Goal: Task Accomplishment & Management: Complete application form

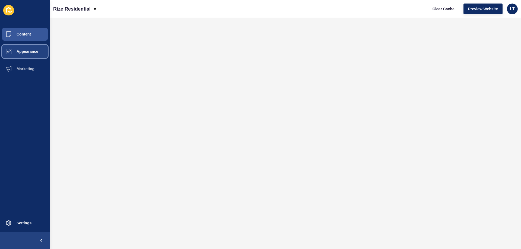
click at [26, 52] on span "Appearance" at bounding box center [18, 51] width 39 height 4
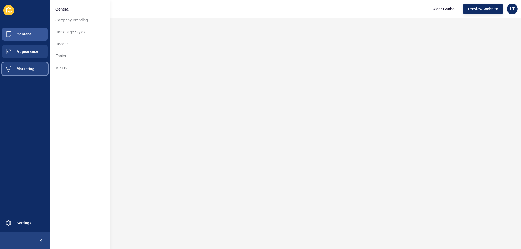
click at [25, 66] on button "Marketing" at bounding box center [25, 68] width 50 height 17
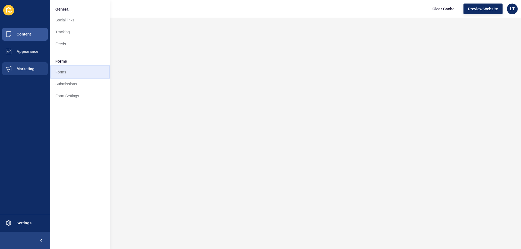
click at [62, 72] on link "Forms" at bounding box center [80, 72] width 60 height 12
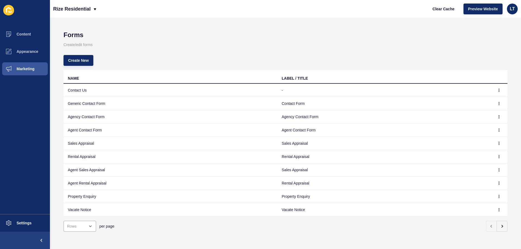
scroll to position [5, 0]
click at [84, 57] on span "Create New" at bounding box center [78, 59] width 21 height 5
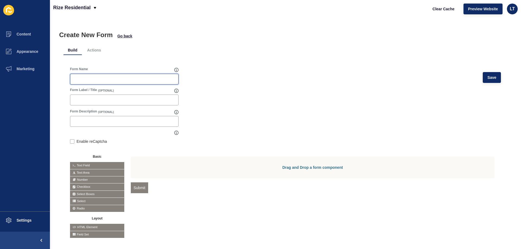
click at [91, 78] on input "Form Name" at bounding box center [123, 78] width 101 height 5
type input "Coffee Catchup"
click at [91, 103] on div at bounding box center [124, 100] width 108 height 11
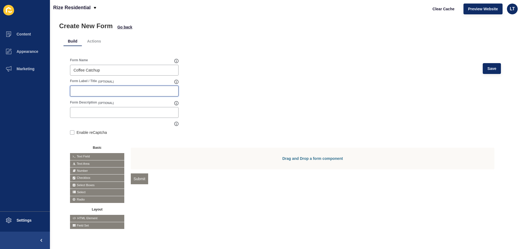
scroll to position [13, 0]
click at [126, 24] on span "Go back" at bounding box center [124, 26] width 15 height 5
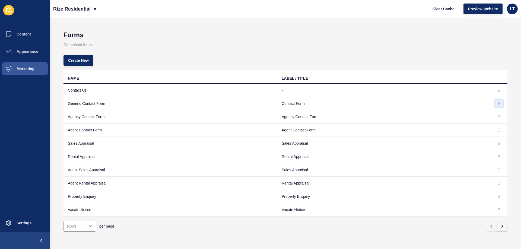
click at [499, 104] on icon "button" at bounding box center [499, 103] width 0 height 3
click at [472, 113] on link "Edit" at bounding box center [480, 114] width 38 height 12
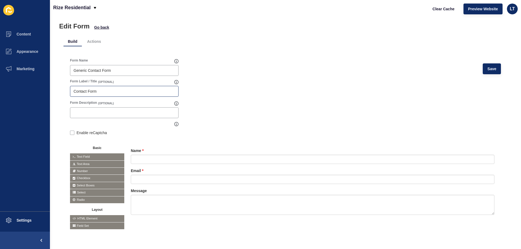
scroll to position [13, 0]
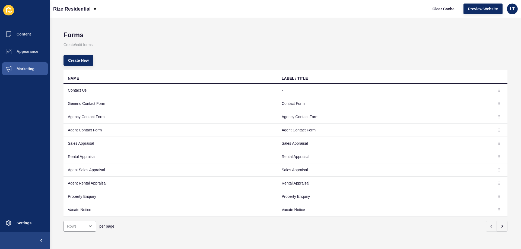
click at [82, 55] on div "Create New" at bounding box center [285, 61] width 444 height 20
click at [82, 61] on span "Create New" at bounding box center [78, 60] width 21 height 5
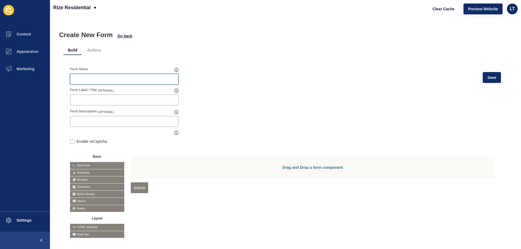
click at [126, 78] on input "Form Name" at bounding box center [123, 78] width 101 height 5
type input "Coffee Catchup"
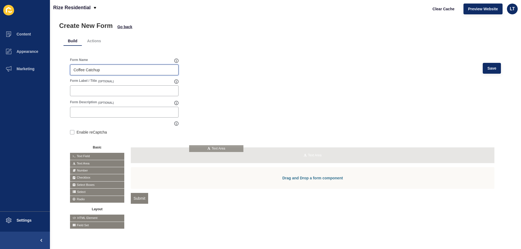
drag, startPoint x: 95, startPoint y: 160, endPoint x: 214, endPoint y: 149, distance: 119.8
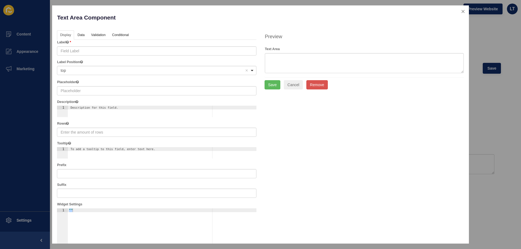
type input "Text Area"
type input "3"
checkbox input "false"
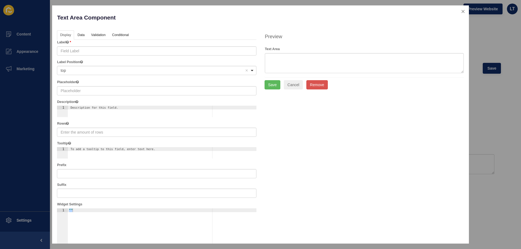
checkbox input "false"
checkbox input "true"
checkbox input "false"
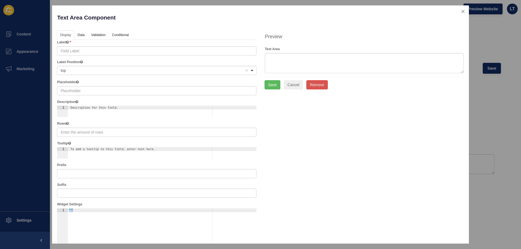
checkbox input "true"
checkbox input "false"
type input "Coffee Catchup"
click at [79, 34] on link "Data" at bounding box center [81, 35] width 12 height 10
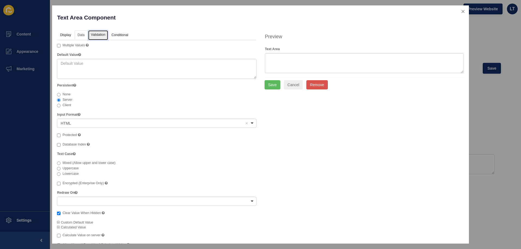
click at [101, 35] on link "Validation" at bounding box center [98, 35] width 20 height 10
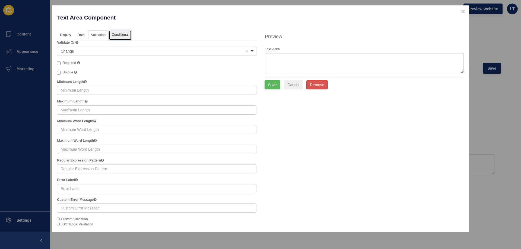
click at [122, 35] on link "Conditional" at bounding box center [120, 35] width 22 height 10
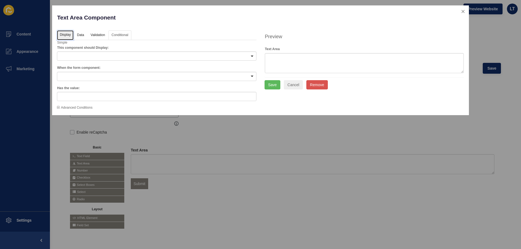
click at [65, 36] on link "Display" at bounding box center [65, 35] width 16 height 10
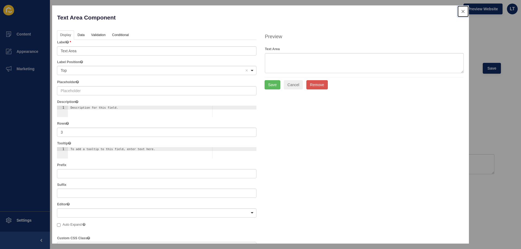
click at [459, 12] on button "close" at bounding box center [462, 11] width 11 height 11
click at [271, 85] on button "Save" at bounding box center [272, 84] width 16 height 9
click at [273, 85] on button "Save" at bounding box center [272, 84] width 16 height 9
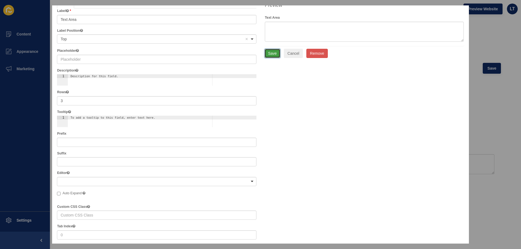
scroll to position [0, 0]
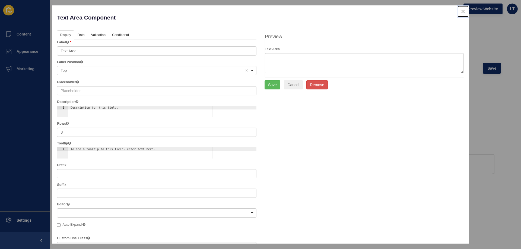
click at [457, 12] on button "close" at bounding box center [462, 11] width 11 height 11
click at [293, 85] on button "Cancel" at bounding box center [293, 84] width 19 height 9
click at [459, 12] on button "close" at bounding box center [462, 11] width 11 height 11
click at [273, 87] on button "Save" at bounding box center [272, 84] width 16 height 9
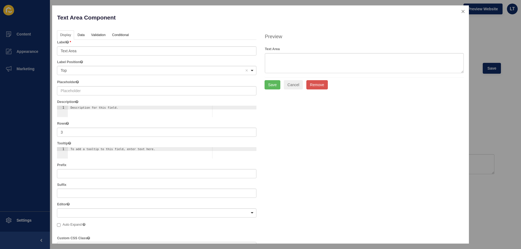
click at [87, 46] on div "Label The label for this field that will appear next to it. Text Area" at bounding box center [156, 47] width 199 height 15
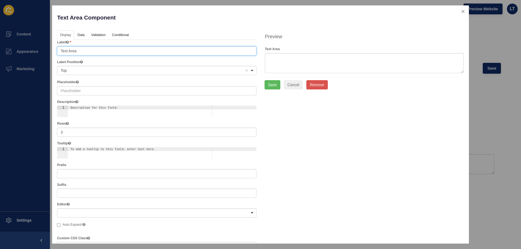
click at [84, 52] on input "Text Area" at bounding box center [156, 50] width 199 height 9
drag, startPoint x: 87, startPoint y: 51, endPoint x: 52, endPoint y: 51, distance: 35.3
click at [52, 51] on div "Text Area Component Help Display Data Validation API Conditional Logic Layout L…" at bounding box center [260, 124] width 521 height 249
type input "Name"
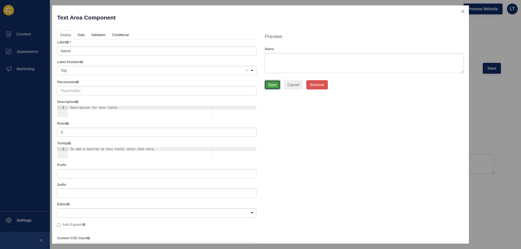
click at [271, 85] on button "Save" at bounding box center [272, 84] width 16 height 9
click at [79, 34] on link "Data" at bounding box center [81, 35] width 12 height 10
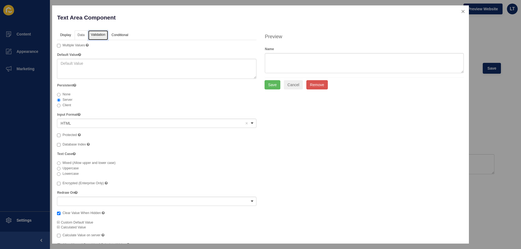
click at [93, 34] on link "Validation" at bounding box center [98, 35] width 20 height 10
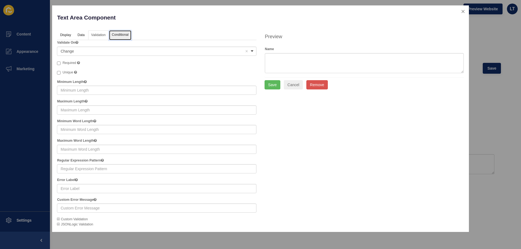
click at [124, 33] on link "Conditional" at bounding box center [120, 35] width 22 height 10
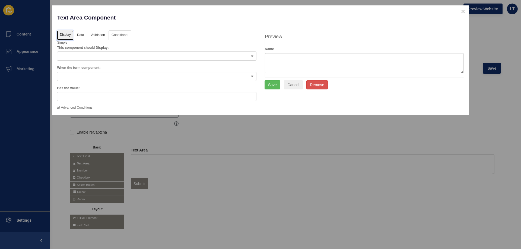
click at [67, 33] on link "Display" at bounding box center [65, 35] width 16 height 10
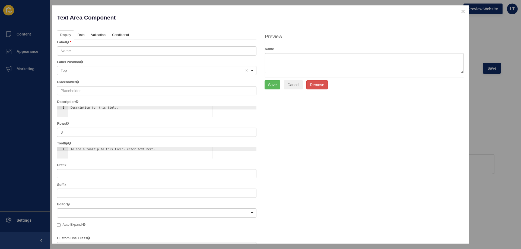
click at [74, 45] on div "Label The label for this field that will appear next to it. Name" at bounding box center [156, 47] width 199 height 15
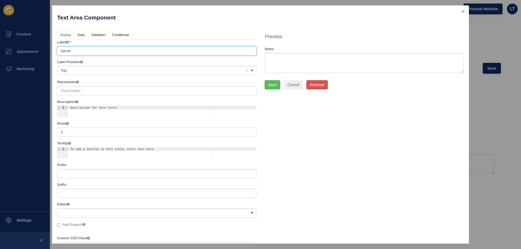
click at [73, 50] on input "Name" at bounding box center [156, 50] width 199 height 9
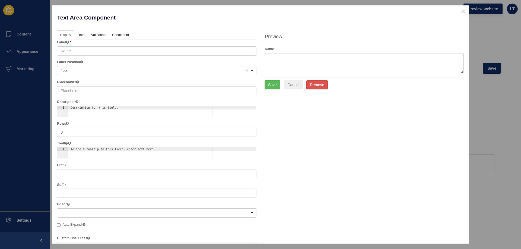
click at [70, 41] on label "Label The label for this field that will appear next to it." at bounding box center [64, 42] width 14 height 5
click at [68, 41] on icon at bounding box center [67, 42] width 3 height 3
click at [69, 42] on icon at bounding box center [67, 42] width 3 height 3
click at [223, 31] on ul "Display Data Validation API Conditional Logic Layout" at bounding box center [156, 35] width 199 height 10
click at [269, 84] on button "Save" at bounding box center [272, 84] width 16 height 9
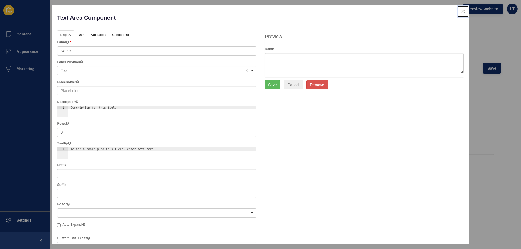
click at [461, 11] on button "close" at bounding box center [462, 11] width 11 height 11
click at [495, 47] on div at bounding box center [258, 124] width 517 height 249
click at [499, 48] on div at bounding box center [258, 124] width 517 height 249
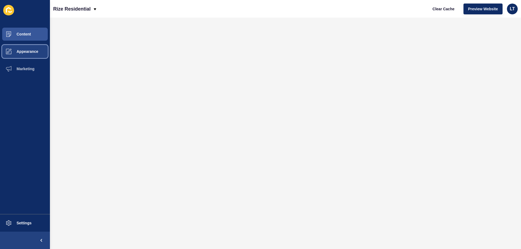
click at [26, 50] on span "Appearance" at bounding box center [18, 51] width 39 height 4
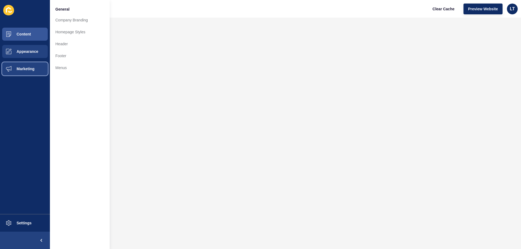
click at [23, 63] on button "Marketing" at bounding box center [25, 68] width 50 height 17
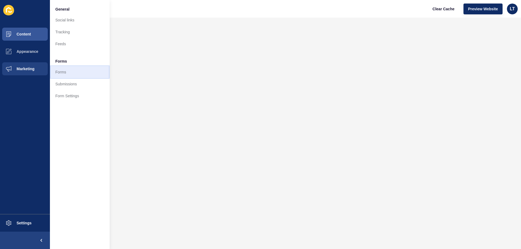
click at [66, 73] on link "Forms" at bounding box center [80, 72] width 60 height 12
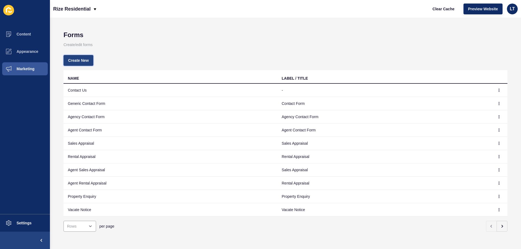
click at [79, 57] on button "Create New" at bounding box center [78, 60] width 30 height 11
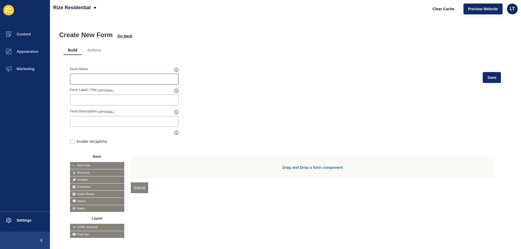
click at [85, 75] on div at bounding box center [124, 79] width 108 height 11
type input "Coffee Catchup"
click at [482, 78] on button "Save" at bounding box center [491, 77] width 18 height 11
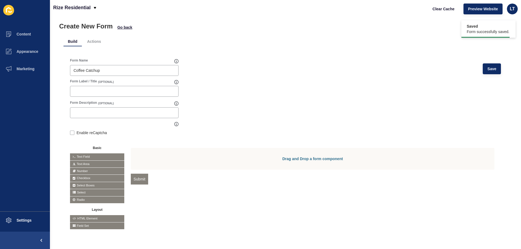
scroll to position [13, 0]
click at [88, 160] on span "Text Area" at bounding box center [97, 163] width 54 height 7
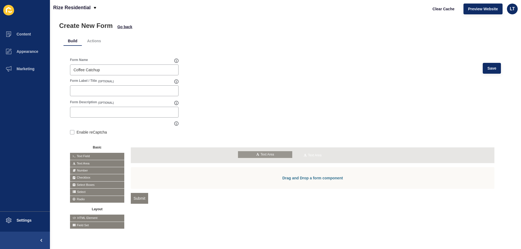
drag, startPoint x: 90, startPoint y: 159, endPoint x: 258, endPoint y: 154, distance: 167.9
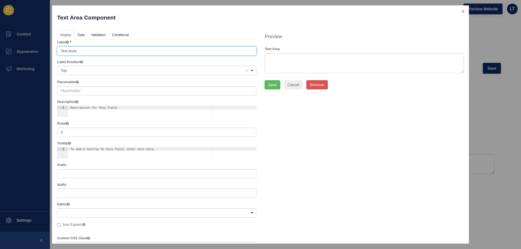
click at [78, 47] on input "Text Area" at bounding box center [156, 50] width 199 height 9
type input "T"
type input "Name"
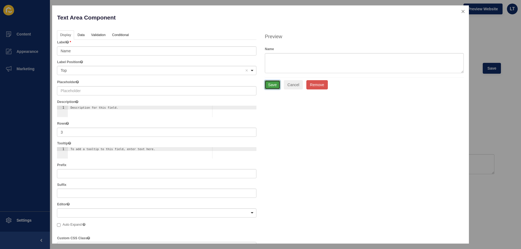
click at [271, 88] on button "Save" at bounding box center [272, 84] width 16 height 9
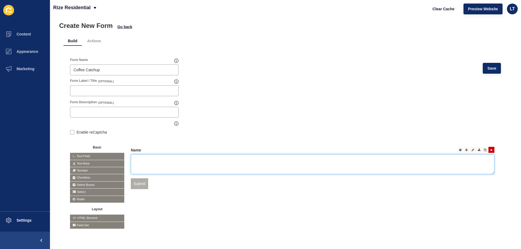
click at [205, 157] on textarea at bounding box center [312, 164] width 363 height 20
click at [471, 149] on icon at bounding box center [472, 150] width 2 height 3
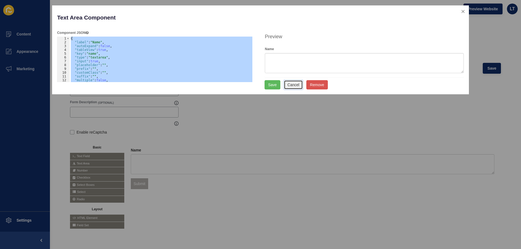
click at [295, 84] on button "Cancel" at bounding box center [293, 84] width 19 height 9
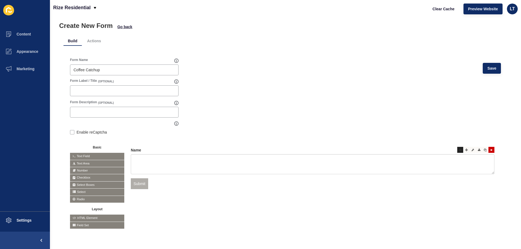
click at [459, 149] on icon at bounding box center [460, 150] width 2 height 3
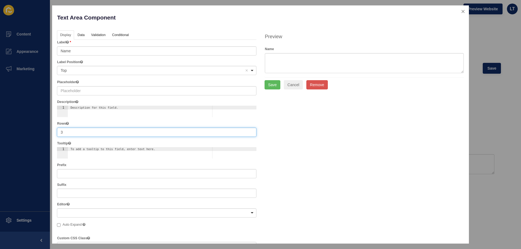
drag, startPoint x: 63, startPoint y: 131, endPoint x: 58, endPoint y: 130, distance: 4.9
click at [58, 130] on input "3" at bounding box center [156, 132] width 199 height 9
type input "1"
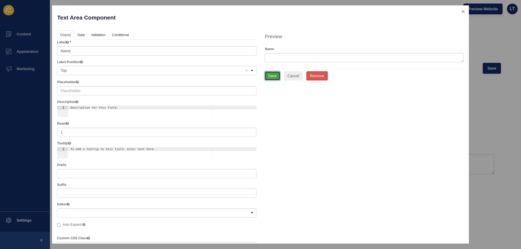
click at [269, 75] on button "Save" at bounding box center [272, 75] width 16 height 9
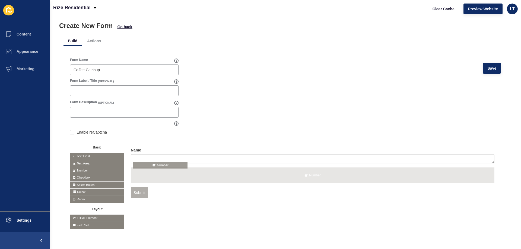
drag, startPoint x: 92, startPoint y: 165, endPoint x: 157, endPoint y: 164, distance: 64.8
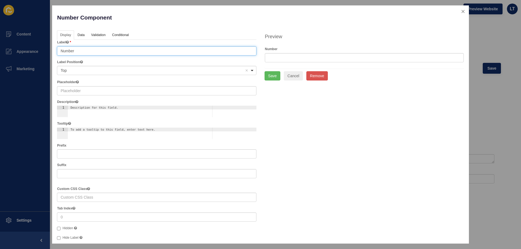
click at [61, 51] on input "Number" at bounding box center [156, 50] width 199 height 9
type input "Phone Number"
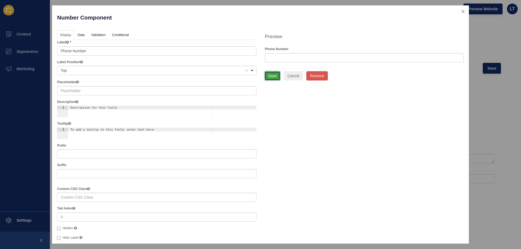
click at [274, 78] on button "Save" at bounding box center [272, 75] width 16 height 9
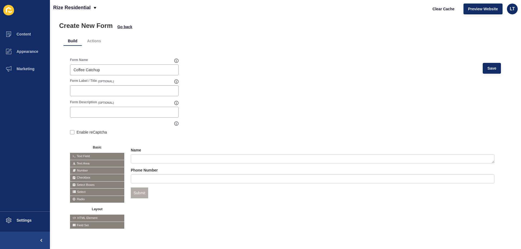
click at [183, 181] on div "Name Phone Number Submit" at bounding box center [312, 177] width 363 height 58
click at [181, 177] on input "text" at bounding box center [312, 178] width 363 height 9
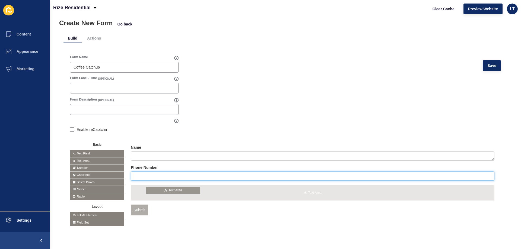
drag, startPoint x: 93, startPoint y: 158, endPoint x: 169, endPoint y: 189, distance: 82.6
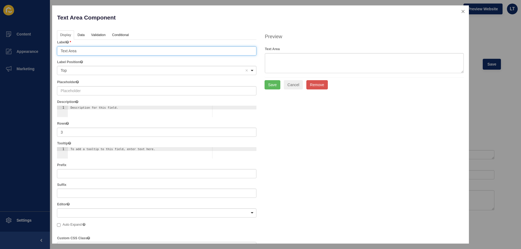
drag, startPoint x: 86, startPoint y: 50, endPoint x: 30, endPoint y: 51, distance: 56.4
click at [30, 51] on div "Text Area Component Help Display Data Validation API Conditional Logic Layout L…" at bounding box center [260, 124] width 521 height 249
type input "Address"
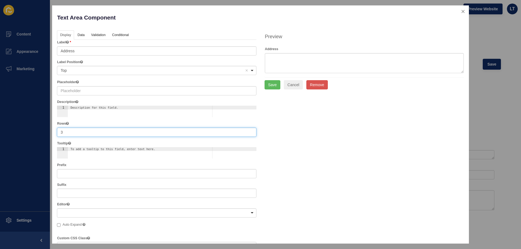
drag, startPoint x: 68, startPoint y: 131, endPoint x: 50, endPoint y: 131, distance: 18.4
click at [50, 131] on div "Text Area Component Help Display Data Validation API Conditional Logic Layout L…" at bounding box center [260, 124] width 521 height 249
type input "2"
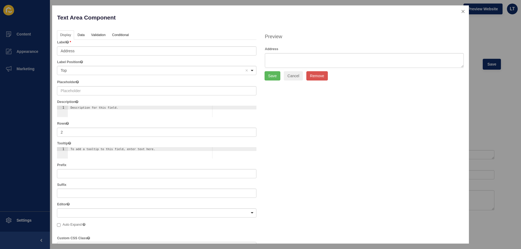
click at [354, 116] on div "Display Data Validation API Conditional Logic Layout Label Address Label Positi…" at bounding box center [260, 195] width 415 height 330
click at [272, 73] on button "Save" at bounding box center [272, 75] width 16 height 9
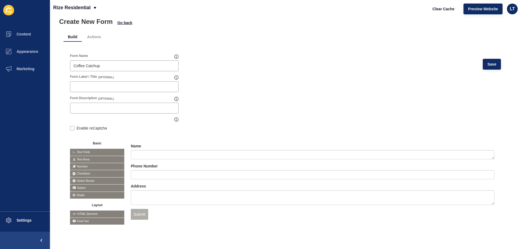
scroll to position [22, 0]
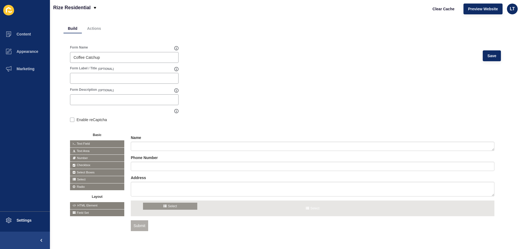
drag, startPoint x: 78, startPoint y: 178, endPoint x: 152, endPoint y: 205, distance: 78.1
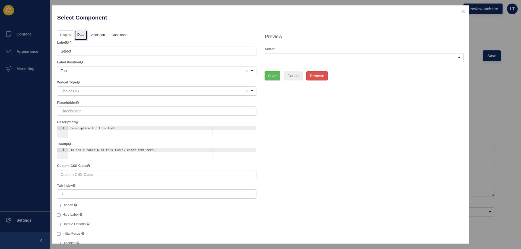
click at [82, 34] on link "Data" at bounding box center [81, 35] width 12 height 10
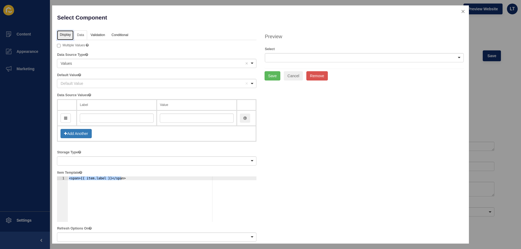
click at [64, 32] on link "Display" at bounding box center [65, 35] width 16 height 10
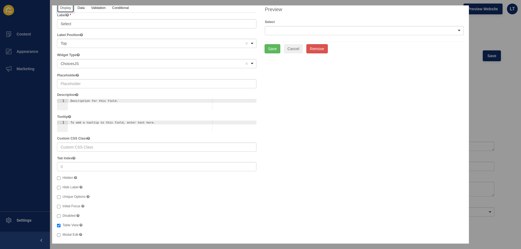
scroll to position [0, 0]
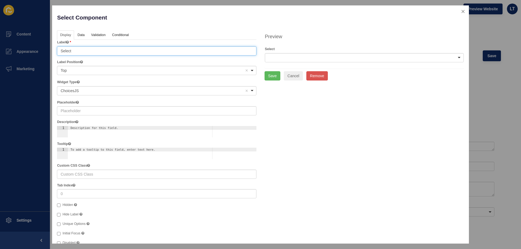
drag, startPoint x: 75, startPoint y: 50, endPoint x: 59, endPoint y: 48, distance: 15.3
click at [59, 48] on input "Select" at bounding box center [156, 50] width 199 height 9
click at [70, 51] on input "Day" at bounding box center [156, 50] width 199 height 9
type input "Day that suits you"
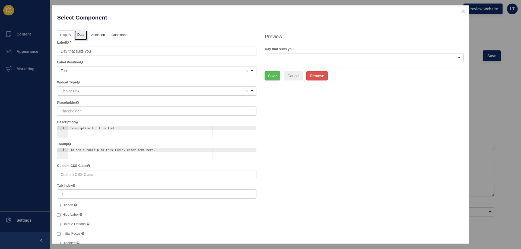
click at [80, 35] on link "Data" at bounding box center [81, 35] width 12 height 10
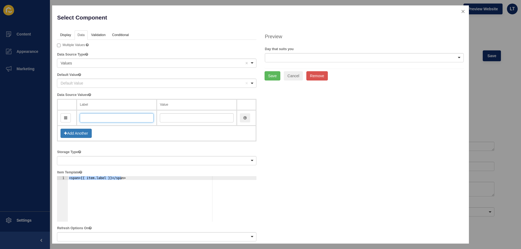
click at [93, 117] on input "text" at bounding box center [117, 117] width 74 height 9
type input "Mo"
type input "mo"
type input "Mon"
type input "mon"
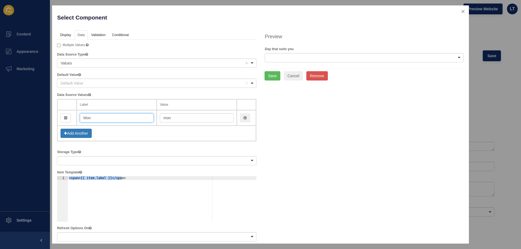
type input "Mo"
type input "mo"
type input "M"
type input "m"
click at [93, 34] on link "Validation" at bounding box center [98, 35] width 20 height 10
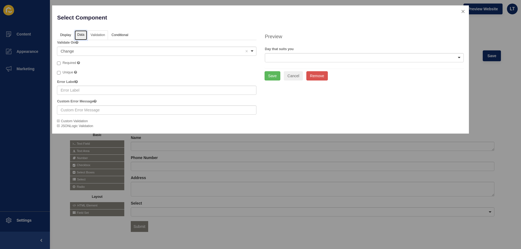
click at [76, 34] on link "Data" at bounding box center [81, 35] width 12 height 10
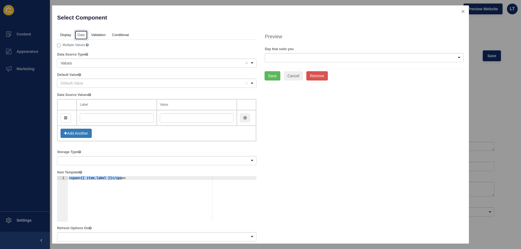
click at [251, 63] on div "<span>Values</span> Values Remove item" at bounding box center [156, 63] width 199 height 9
click at [215, 40] on ul "Display Data Validation API Conditional Logic Layout" at bounding box center [156, 35] width 199 height 10
click at [60, 46] on input "Multiple Values" at bounding box center [59, 46] width 4 height 4
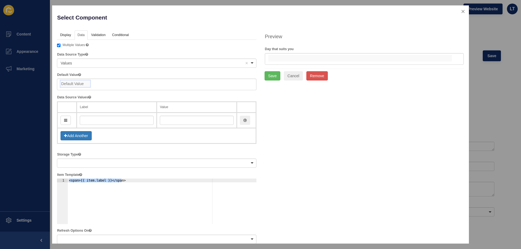
click at [82, 85] on input "Default Value" at bounding box center [75, 84] width 30 height 7
click at [78, 65] on div "Values Remove item" at bounding box center [152, 62] width 184 height 5
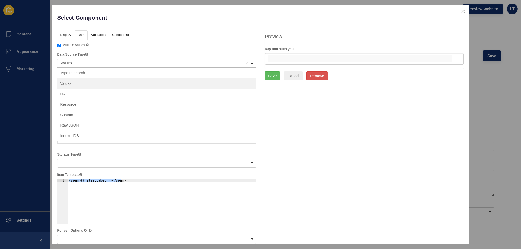
click at [78, 65] on div "Values Remove item" at bounding box center [152, 62] width 184 height 5
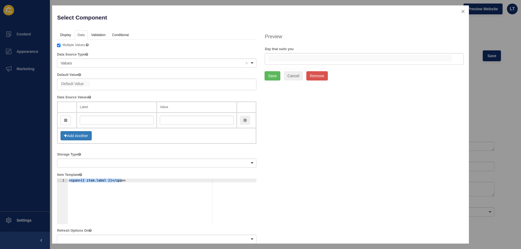
click at [79, 90] on div at bounding box center [156, 85] width 199 height 12
click at [79, 82] on input "Default Value" at bounding box center [75, 84] width 30 height 7
click at [60, 45] on input "Multiple Values" at bounding box center [59, 46] width 4 height 4
checkbox input "false"
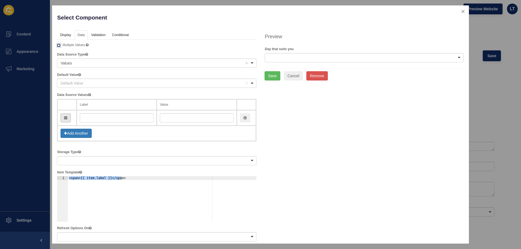
click at [67, 118] on button "button" at bounding box center [65, 117] width 10 height 9
click at [66, 131] on button "Add Another" at bounding box center [75, 133] width 31 height 9
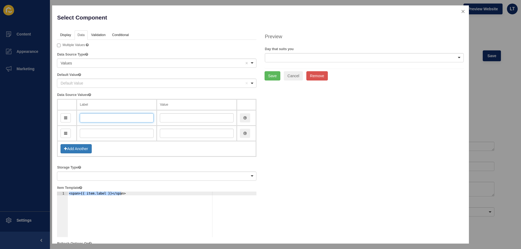
click at [97, 114] on input "text" at bounding box center [117, 117] width 74 height 9
type input "Mo"
type input "mo"
type input "Mond"
type input "mond"
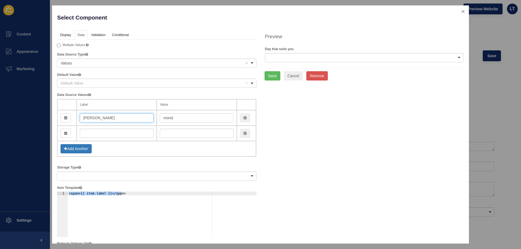
type input "Monday"
type input "monday"
type input "Monday"
click at [98, 136] on input "text" at bounding box center [117, 133] width 74 height 9
type input "W"
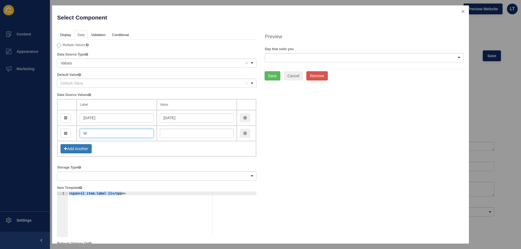
type input "w"
type input "Wed"
type input "wed"
type input "Wedne"
type input "wedne"
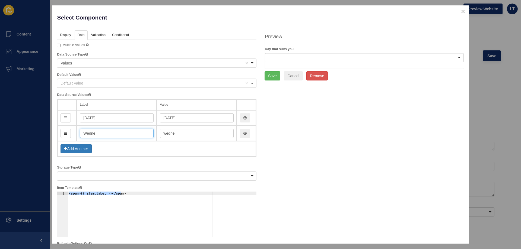
type input "Wednes"
type input "wednes"
type input "Wednesd"
type input "wednesd"
type input "Wednesday"
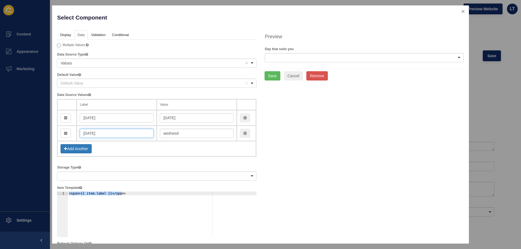
type input "wednesday"
type input "Wednesday"
click at [73, 150] on button "Add Another" at bounding box center [75, 148] width 31 height 9
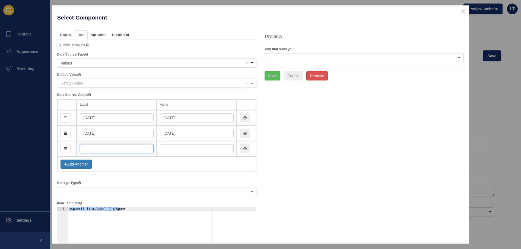
click at [87, 147] on input "text" at bounding box center [117, 148] width 74 height 9
type input "F"
type input "f"
type input "Fri"
type input "fri"
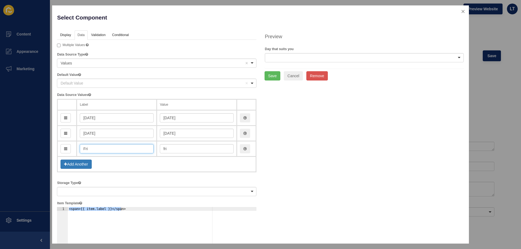
type input "Frid"
type input "frid"
type input "Friday"
type input "friday"
type input "Friday"
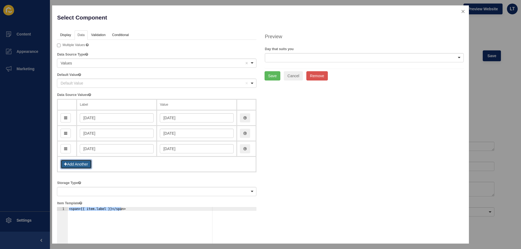
click at [86, 166] on button "Add Another" at bounding box center [75, 164] width 31 height 9
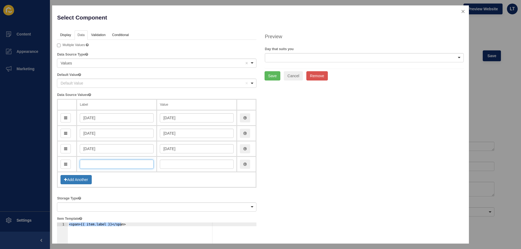
click at [91, 161] on input "text" at bounding box center [117, 164] width 74 height 9
type input "Ot"
type input "o"
type input "Othe"
type input "othe"
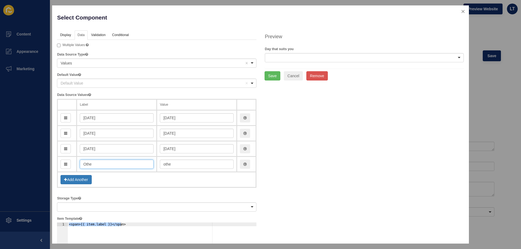
type input "Other"
type input "other"
type input "Other"
click at [143, 181] on td "Add Another" at bounding box center [156, 179] width 199 height 15
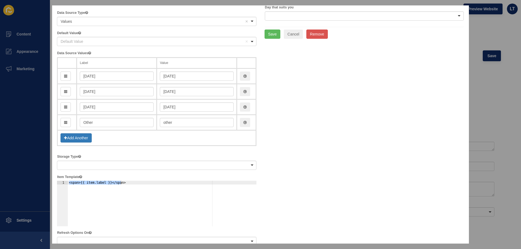
scroll to position [54, 0]
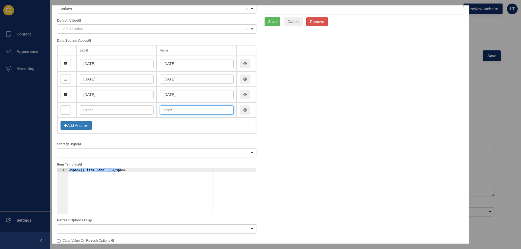
click at [180, 112] on input "other" at bounding box center [197, 109] width 74 height 9
drag, startPoint x: 182, startPoint y: 110, endPoint x: 136, endPoint y: 107, distance: 45.4
click at [136, 107] on tr "Other other" at bounding box center [156, 110] width 199 height 15
click at [334, 109] on div "Display Data Validation API Conditional Logic Layout Label The label for this f…" at bounding box center [260, 208] width 415 height 465
click at [270, 21] on button "Save" at bounding box center [272, 21] width 16 height 9
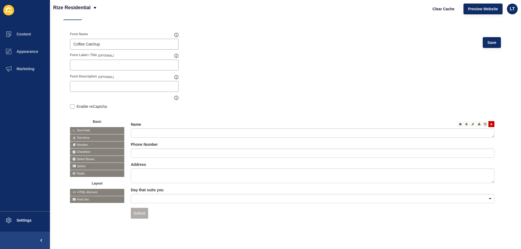
scroll to position [42, 0]
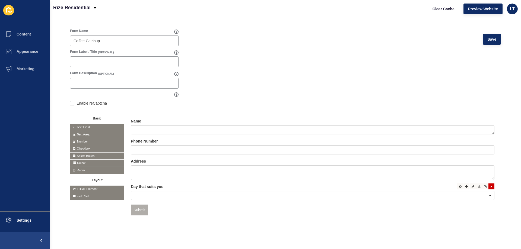
click at [487, 193] on div at bounding box center [312, 195] width 363 height 9
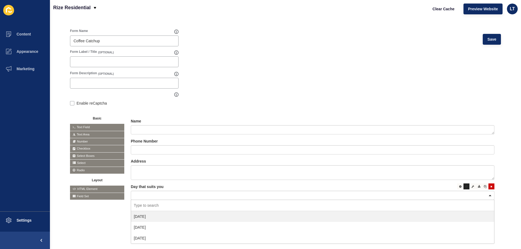
click at [465, 185] on icon at bounding box center [466, 186] width 3 height 3
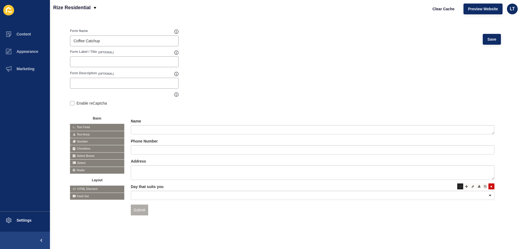
click at [459, 185] on icon at bounding box center [460, 186] width 2 height 3
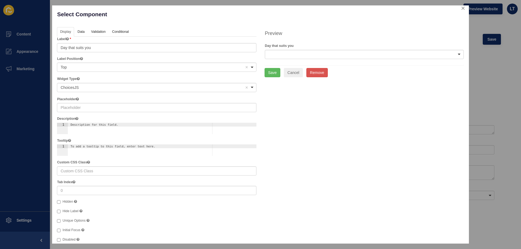
scroll to position [0, 0]
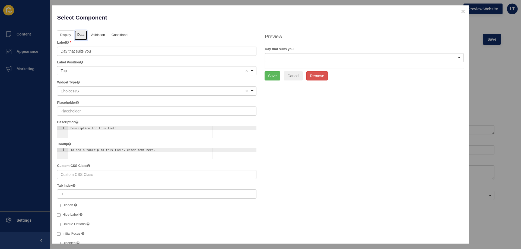
click at [80, 34] on link "Data" at bounding box center [81, 35] width 12 height 10
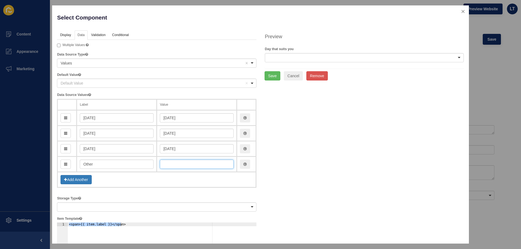
click at [178, 166] on input "text" at bounding box center [197, 164] width 74 height 9
type input "Other"
click at [162, 148] on input "friday" at bounding box center [197, 148] width 74 height 9
click at [163, 148] on input "friday" at bounding box center [197, 148] width 74 height 9
type input "Friday"
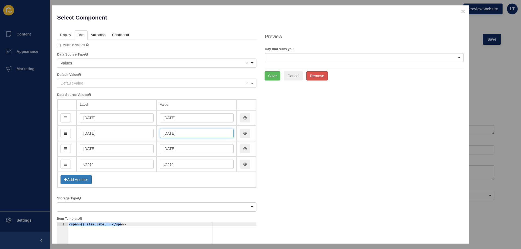
click at [164, 134] on input "wednesday" at bounding box center [197, 133] width 74 height 9
type input "Wednesday"
click at [164, 118] on input "monday" at bounding box center [197, 117] width 74 height 9
type input "Monday"
click at [118, 164] on input "Other" at bounding box center [117, 164] width 74 height 9
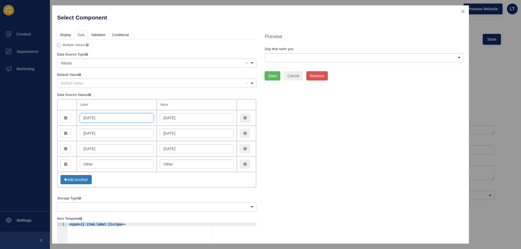
click at [115, 116] on input "Monday" at bounding box center [117, 117] width 74 height 9
type input "Monday A"
type input "mondayA"
type input "Monday AM"
type input "mondayAm"
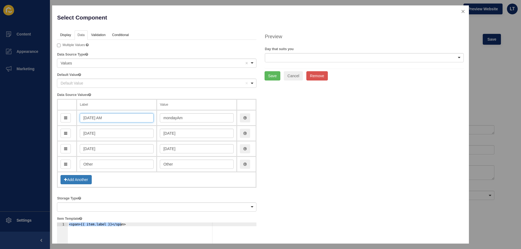
type input "Monday AM"
click at [175, 118] on input "mondayAm" at bounding box center [197, 117] width 74 height 9
click at [164, 117] on input "monday Am" at bounding box center [197, 117] width 74 height 9
click at [165, 117] on input "monday Am" at bounding box center [197, 117] width 74 height 9
type input "Monday Am"
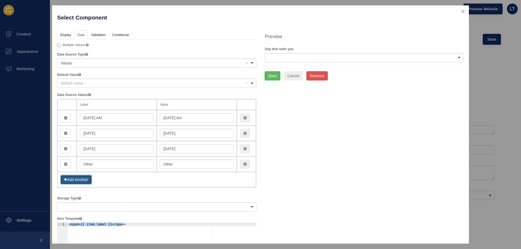
click at [78, 179] on button "Add Another" at bounding box center [75, 179] width 31 height 9
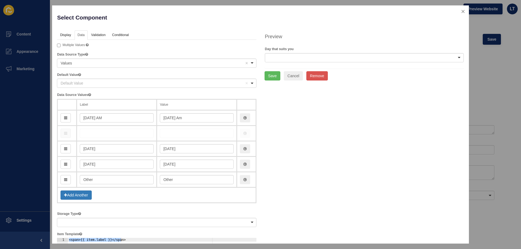
drag, startPoint x: 64, startPoint y: 179, endPoint x: 63, endPoint y: 129, distance: 49.9
click at [96, 134] on input "text" at bounding box center [117, 133] width 74 height 9
type input "Mo"
type input "mo"
type input "Mond"
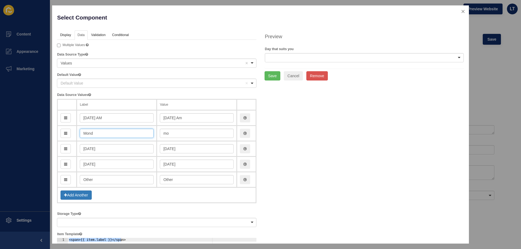
type input "mond"
type input "Monday"
type input "monday"
type input "Monday PM"
type input "mondayPm"
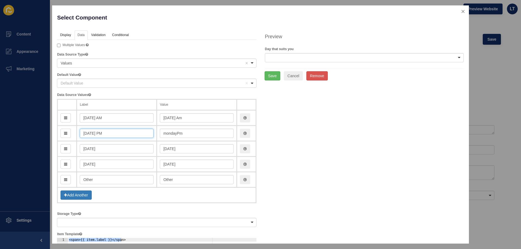
type input "Monday PM"
click at [176, 133] on input "mondayPm" at bounding box center [197, 133] width 74 height 9
click at [165, 134] on input "monday Pm" at bounding box center [197, 133] width 74 height 9
type input "Monday Pm"
click at [106, 149] on input "Wednesday" at bounding box center [117, 148] width 74 height 9
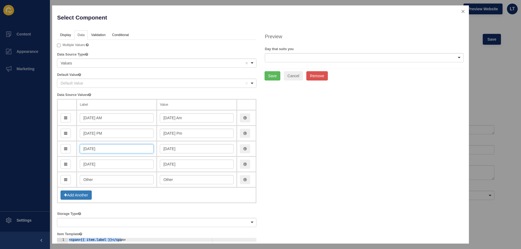
type input "Wednesday A"
type input "wednesdayA"
type input "Wednesday AM"
type input "wednesdayAm"
type input "Wednesday AM"
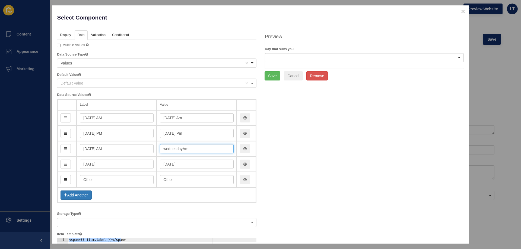
click at [165, 148] on input "wednesdayAm" at bounding box center [197, 148] width 74 height 9
click at [184, 148] on input "WednesdayAm" at bounding box center [197, 148] width 74 height 9
click at [181, 148] on input "WednesdayAm" at bounding box center [197, 148] width 74 height 9
click at [183, 148] on input "WednesdayAm" at bounding box center [197, 148] width 74 height 9
click at [190, 148] on input "Wednesday Am" at bounding box center [197, 148] width 74 height 9
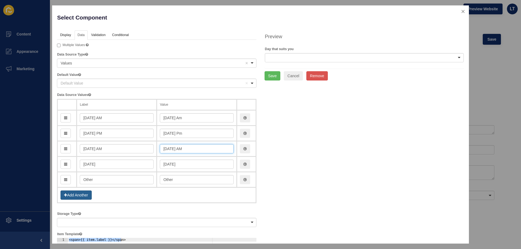
type input "Wednesday AM"
click at [78, 195] on button "Add Another" at bounding box center [75, 195] width 31 height 9
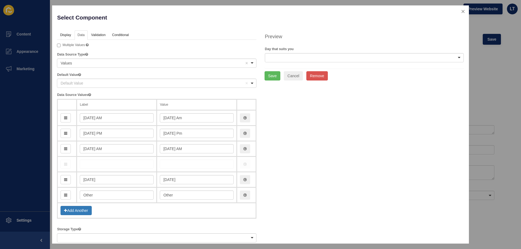
drag, startPoint x: 67, startPoint y: 188, endPoint x: 63, endPoint y: 159, distance: 29.5
click at [91, 166] on input "text" at bounding box center [117, 164] width 74 height 9
type input "W"
type input "w"
type input "We"
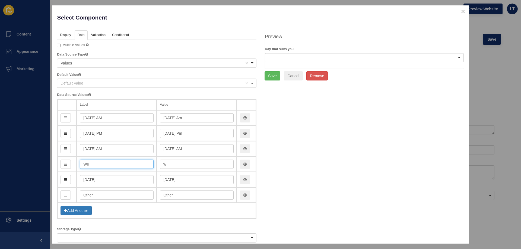
type input "we"
type input "Wed"
type input "wed"
type input "Wedne"
type input "wedne"
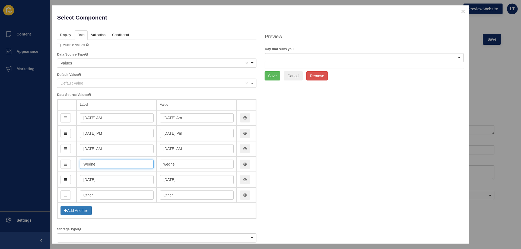
type input "Wednes"
type input "wednes"
type input "Wednesday"
type input "wednesday"
type input "Wednesday PM"
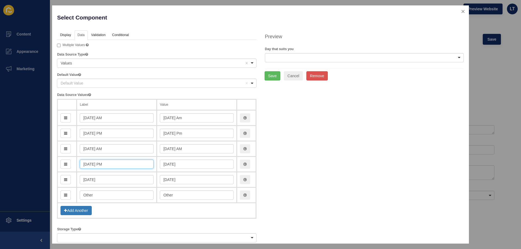
type input "wednesdayPm"
type input "Wednesday PM"
click at [164, 164] on input "wednesdayPm" at bounding box center [197, 164] width 74 height 9
type input "Wednesday PM"
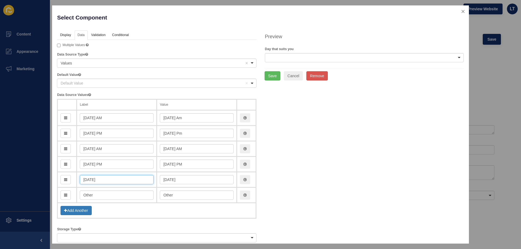
click at [96, 181] on input "Friday" at bounding box center [117, 179] width 74 height 9
type input "Friday A"
type input "fridayA"
type input "Friday AM"
type input "fridayAm"
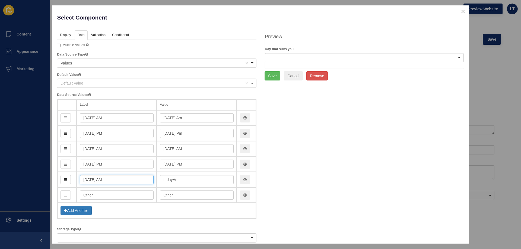
type input "Friday AM"
click at [178, 180] on input "fridayAm" at bounding box center [197, 179] width 74 height 9
type input "Friday AM"
click at [75, 209] on button "Add Another" at bounding box center [75, 210] width 31 height 9
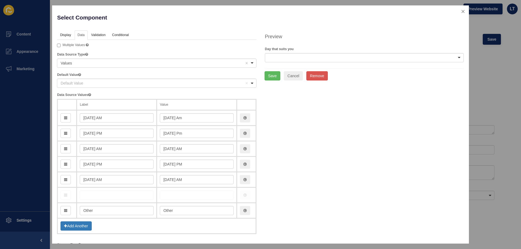
drag, startPoint x: 67, startPoint y: 210, endPoint x: 67, endPoint y: 190, distance: 20.1
click at [97, 194] on input "text" at bounding box center [117, 195] width 74 height 9
type input "F"
type input "f"
type input "Fri"
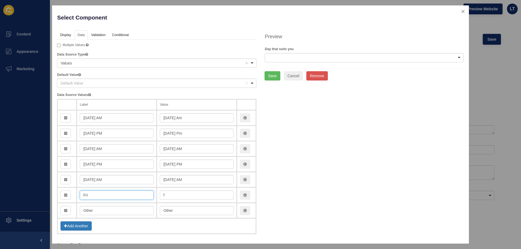
type input "fri"
type input "Frid"
type input "frid"
type input "Friday"
type input "friday"
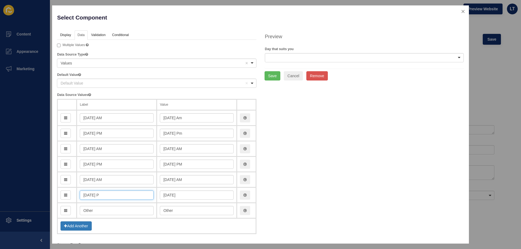
type input "Friday PM"
type input "fridayPm"
type input "Friday PM"
click at [197, 195] on input "fridayPm" at bounding box center [197, 195] width 74 height 9
click at [172, 196] on input "fridayPm" at bounding box center [197, 195] width 74 height 9
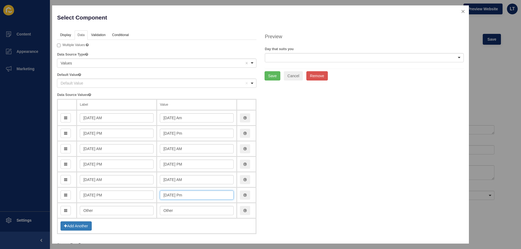
click at [164, 195] on input "friday Pm" at bounding box center [197, 195] width 74 height 9
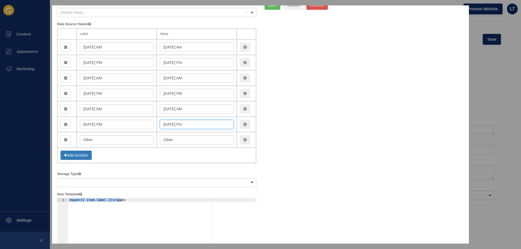
scroll to position [81, 0]
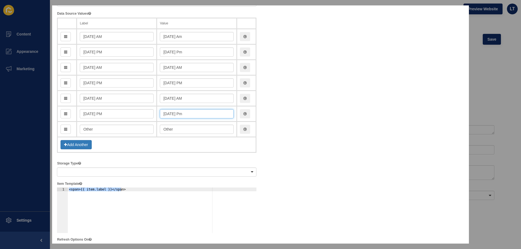
click at [183, 113] on input "Friday Pm" at bounding box center [197, 113] width 74 height 9
type input "Friday PM"
click at [324, 136] on div "Display Data Validation API Conditional Logic Layout Label Day that suits you L…" at bounding box center [260, 205] width 415 height 512
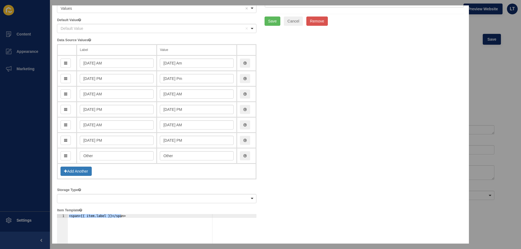
scroll to position [54, 0]
click at [268, 23] on button "Save" at bounding box center [272, 21] width 16 height 9
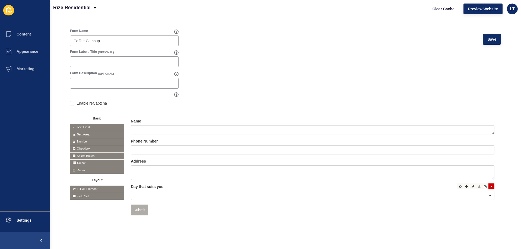
click at [485, 191] on div at bounding box center [312, 195] width 363 height 9
click at [164, 193] on div "Other Remove item" at bounding box center [308, 195] width 348 height 5
click at [187, 212] on div "Name Phone Number Address Day that suits you <span>Other</span> Other Remove it…" at bounding box center [312, 171] width 363 height 104
click at [163, 184] on label "Day that suits you" at bounding box center [147, 186] width 33 height 5
click at [490, 185] on icon at bounding box center [491, 186] width 2 height 3
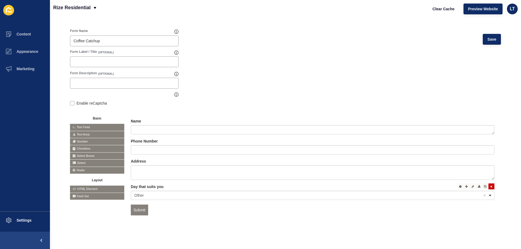
scroll to position [22, 0]
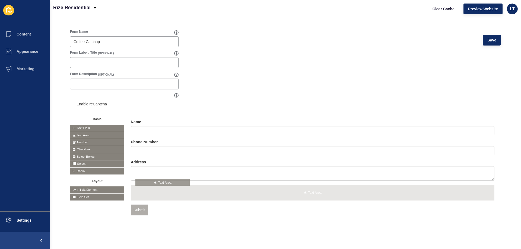
drag, startPoint x: 89, startPoint y: 149, endPoint x: 159, endPoint y: 184, distance: 78.3
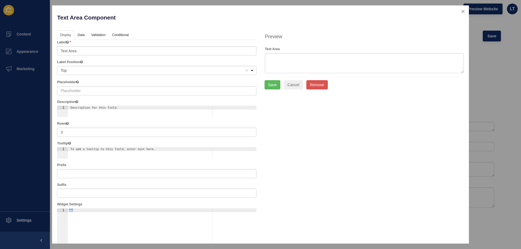
scroll to position [42, 0]
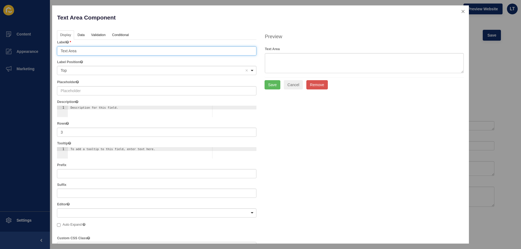
drag, startPoint x: 78, startPoint y: 48, endPoint x: 80, endPoint y: 50, distance: 3.1
click at [78, 48] on input "Text Area" at bounding box center [156, 50] width 199 height 9
drag, startPoint x: 81, startPoint y: 51, endPoint x: 47, endPoint y: 51, distance: 34.4
click at [47, 51] on div "Text Area Component Help Display Data Validation API Conditional Logic Layout L…" at bounding box center [260, 124] width 521 height 249
type input "Date and time that suits you best"
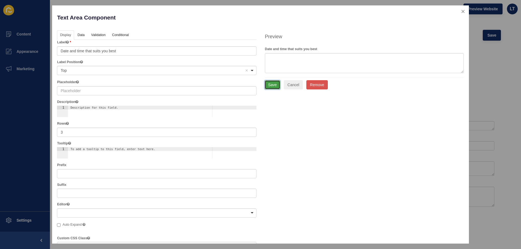
click at [269, 88] on button "Save" at bounding box center [272, 84] width 16 height 9
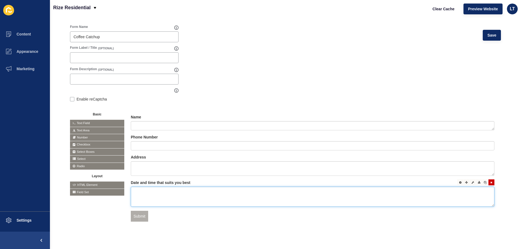
click at [191, 196] on textarea at bounding box center [312, 197] width 363 height 20
click at [84, 130] on span "Text Area" at bounding box center [97, 130] width 54 height 7
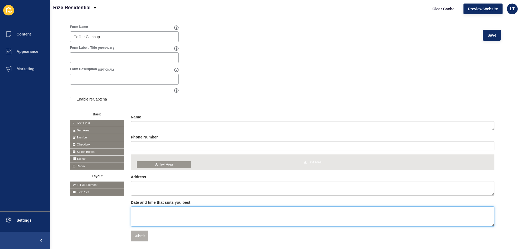
drag, startPoint x: 84, startPoint y: 130, endPoint x: 151, endPoint y: 163, distance: 73.9
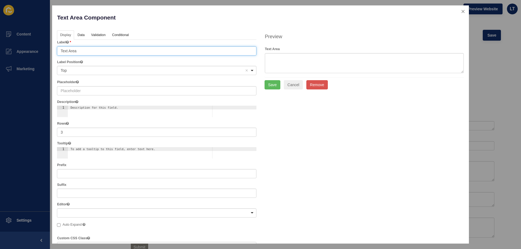
drag, startPoint x: 89, startPoint y: 52, endPoint x: 40, endPoint y: 53, distance: 49.1
click at [40, 53] on div "Text Area Component Help Display Data Validation API Conditional Logic Layout L…" at bounding box center [260, 124] width 521 height 249
type input "Email address for calendar invite"
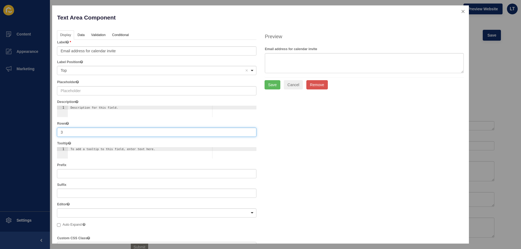
drag, startPoint x: 74, startPoint y: 132, endPoint x: 46, endPoint y: 132, distance: 27.9
click at [46, 132] on div "Text Area Component Help Display Data Validation API Conditional Logic Layout L…" at bounding box center [260, 124] width 521 height 249
type input "1"
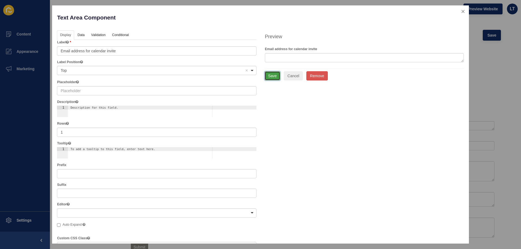
click at [276, 76] on button "Save" at bounding box center [272, 75] width 16 height 9
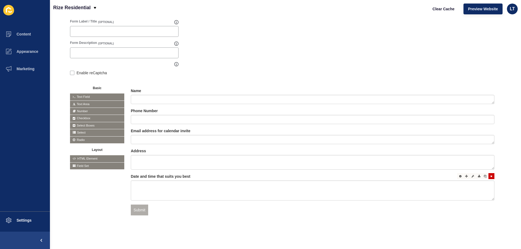
scroll to position [73, 0]
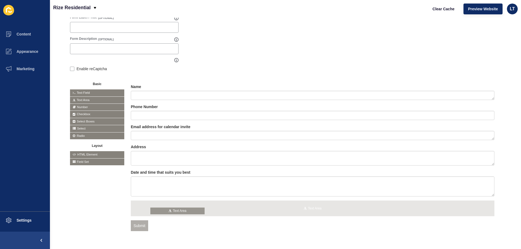
drag, startPoint x: 93, startPoint y: 100, endPoint x: 174, endPoint y: 211, distance: 137.3
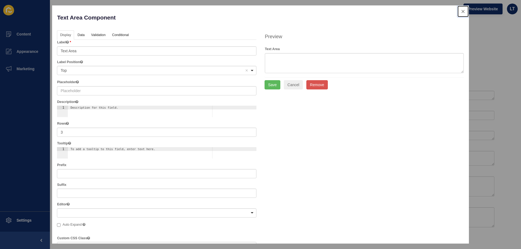
click at [460, 10] on button "close" at bounding box center [462, 11] width 11 height 11
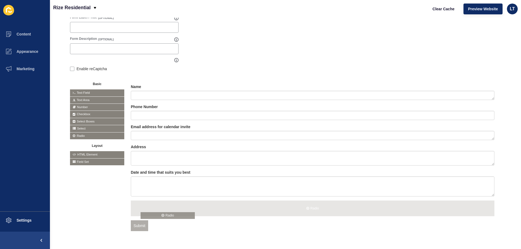
drag, startPoint x: 84, startPoint y: 136, endPoint x: 155, endPoint y: 216, distance: 106.6
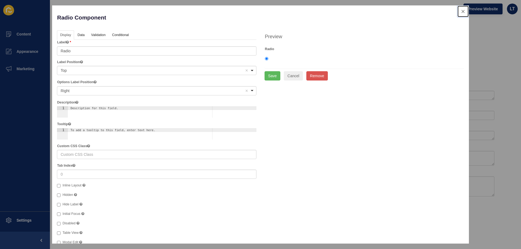
click at [460, 11] on button "close" at bounding box center [462, 11] width 11 height 11
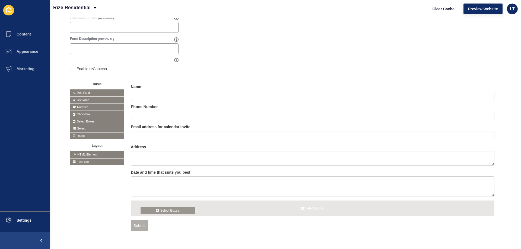
drag, startPoint x: 80, startPoint y: 121, endPoint x: 151, endPoint y: 210, distance: 113.7
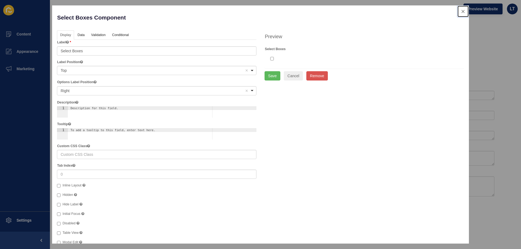
click at [458, 12] on button "close" at bounding box center [462, 11] width 11 height 11
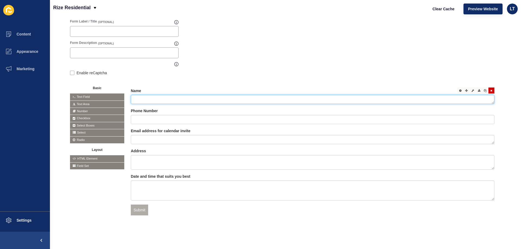
click at [133, 96] on textarea at bounding box center [312, 99] width 363 height 9
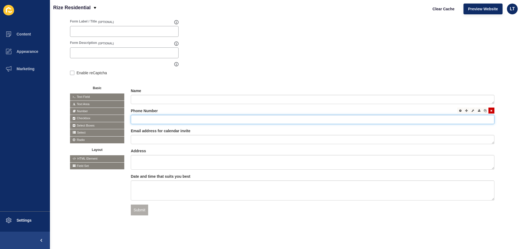
click at [141, 116] on input "text" at bounding box center [312, 119] width 363 height 9
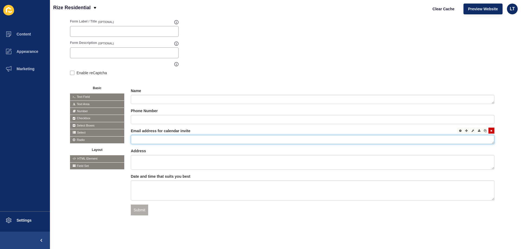
click at [142, 135] on textarea at bounding box center [312, 139] width 363 height 9
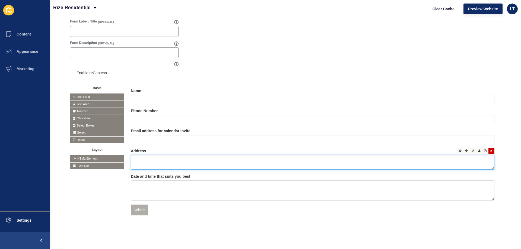
click at [142, 156] on textarea at bounding box center [312, 162] width 363 height 15
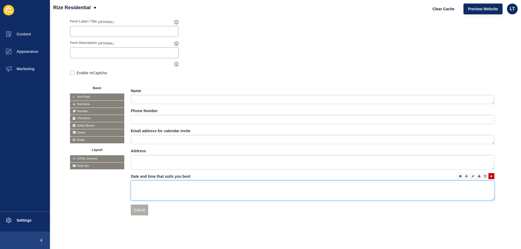
click at [140, 184] on textarea at bounding box center [312, 191] width 363 height 20
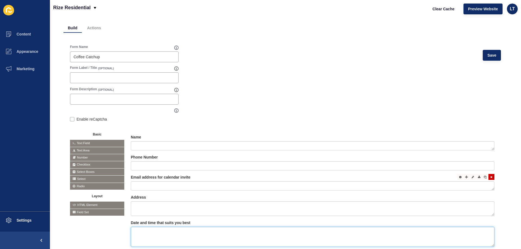
scroll to position [0, 0]
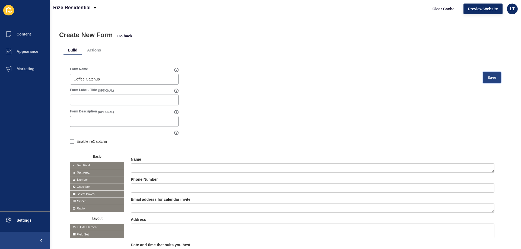
click at [490, 80] on span "Save" at bounding box center [491, 77] width 9 height 5
click at [119, 34] on span "Go back" at bounding box center [124, 35] width 15 height 5
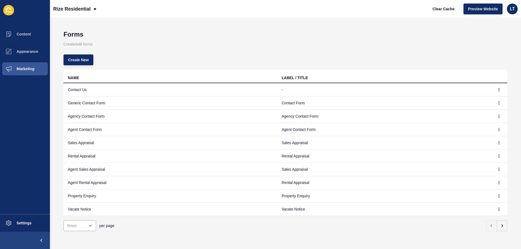
scroll to position [5, 0]
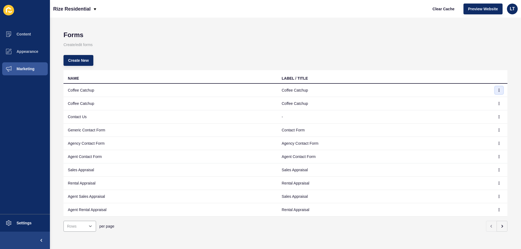
click at [499, 91] on icon "button" at bounding box center [499, 90] width 0 height 3
click at [345, 48] on p "Create/edit forms" at bounding box center [285, 45] width 444 height 12
click at [497, 91] on icon "button" at bounding box center [498, 90] width 3 height 3
click at [468, 100] on link "Edit" at bounding box center [480, 101] width 38 height 12
click at [497, 90] on icon "button" at bounding box center [498, 90] width 3 height 3
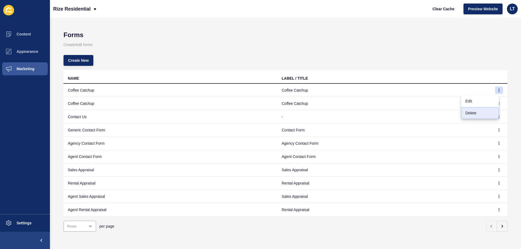
click at [477, 111] on link "Delete" at bounding box center [480, 113] width 38 height 12
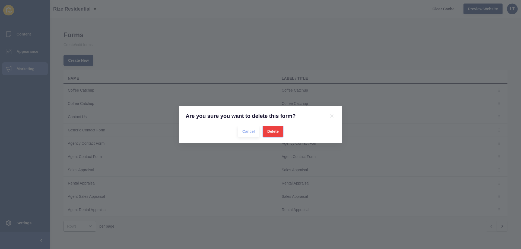
click at [276, 130] on span "Delete" at bounding box center [272, 131] width 11 height 5
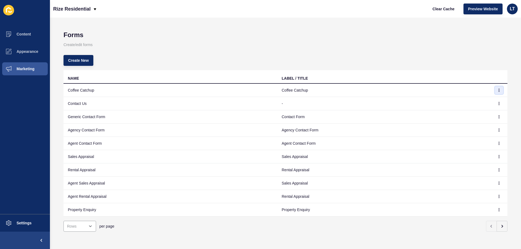
click at [497, 91] on icon "button" at bounding box center [498, 90] width 3 height 3
click at [473, 104] on link "Edit" at bounding box center [480, 101] width 38 height 12
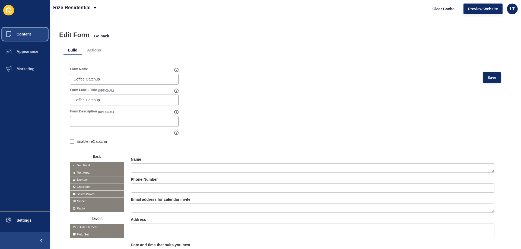
click at [17, 32] on span "Content" at bounding box center [15, 34] width 32 height 4
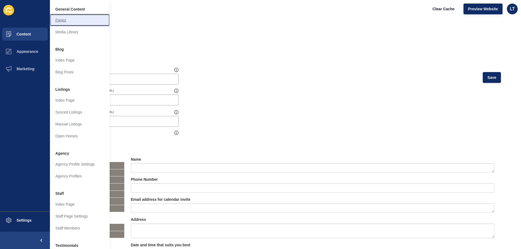
click at [64, 22] on link "Pages" at bounding box center [80, 20] width 60 height 12
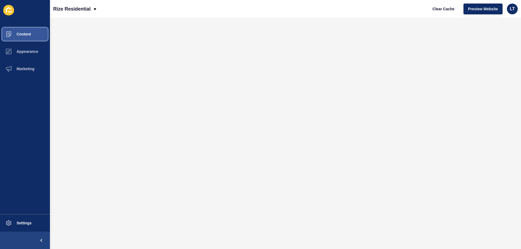
click at [34, 34] on button "Content" at bounding box center [25, 33] width 50 height 17
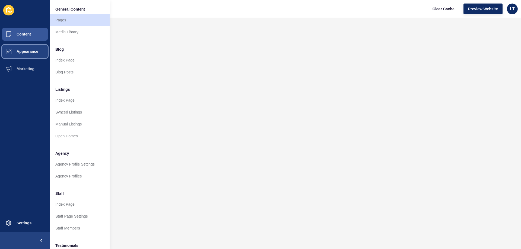
click at [28, 52] on span "Appearance" at bounding box center [18, 51] width 39 height 4
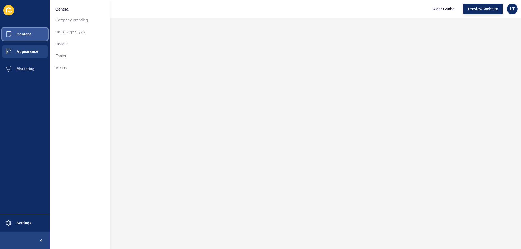
click at [29, 37] on button "Content" at bounding box center [25, 33] width 50 height 17
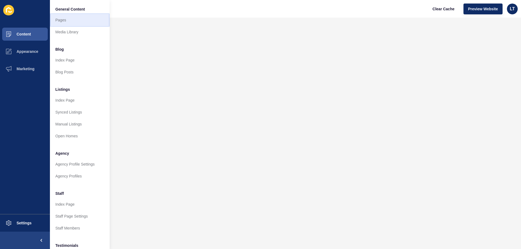
click at [61, 19] on link "Pages" at bounding box center [80, 20] width 60 height 12
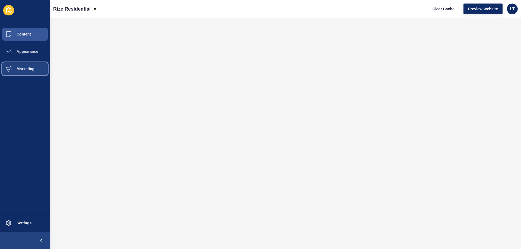
click at [23, 70] on span "Marketing" at bounding box center [16, 69] width 35 height 4
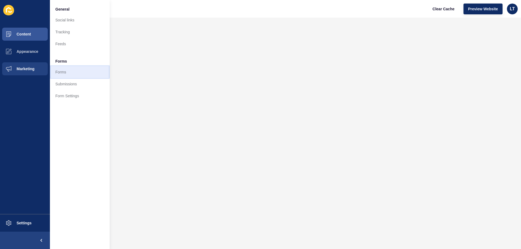
click at [61, 71] on link "Forms" at bounding box center [80, 72] width 60 height 12
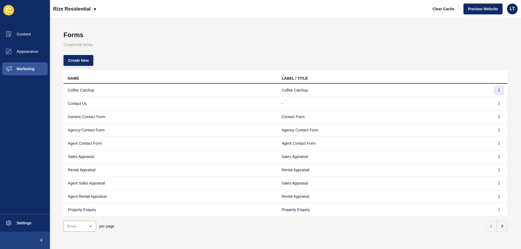
click at [497, 89] on icon "button" at bounding box center [498, 90] width 3 height 3
click at [475, 101] on link "Edit" at bounding box center [480, 101] width 38 height 12
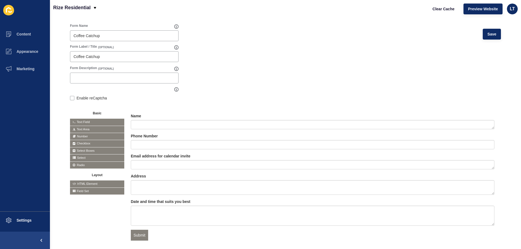
scroll to position [73, 0]
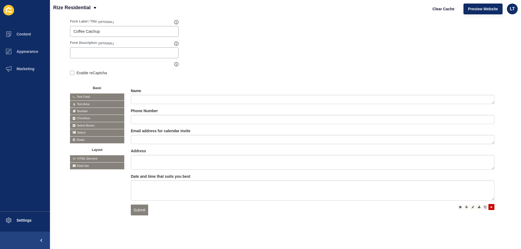
click at [169, 207] on div "Submit" at bounding box center [312, 210] width 363 height 11
click at [139, 205] on button "Submit" at bounding box center [139, 210] width 17 height 11
click at [490, 206] on icon at bounding box center [491, 207] width 2 height 3
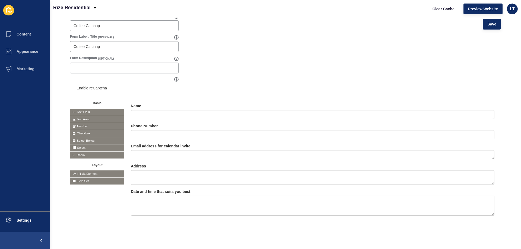
scroll to position [57, 0]
click at [145, 217] on div "Name Phone Number Email address for calendar invite Address" at bounding box center [312, 162] width 363 height 119
click at [142, 217] on div "Name Phone Number Email address for calendar invite Address" at bounding box center [312, 162] width 363 height 119
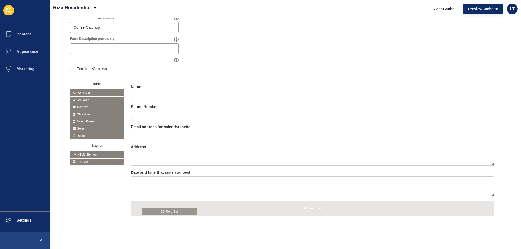
drag, startPoint x: 90, startPoint y: 177, endPoint x: 164, endPoint y: 212, distance: 81.9
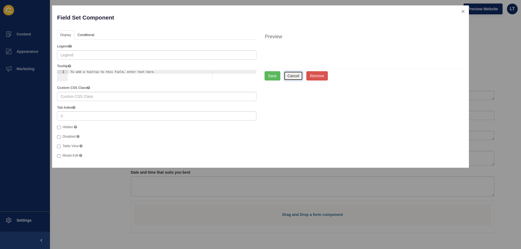
click at [295, 76] on button "Cancel" at bounding box center [293, 75] width 19 height 9
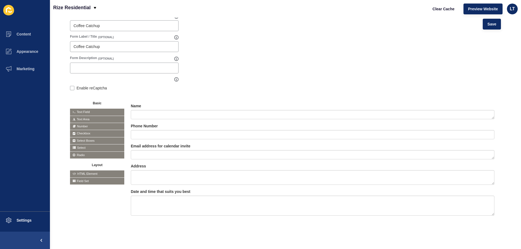
scroll to position [57, 0]
click at [186, 81] on form "Form Name Coffee Catchup Save Form Label / Title (OPTIONAL) Coffee Catchup Form…" at bounding box center [285, 122] width 431 height 216
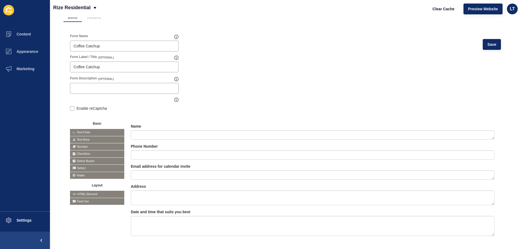
scroll to position [0, 0]
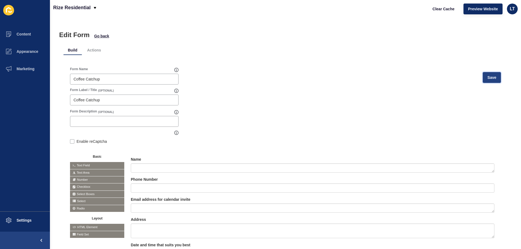
click at [493, 78] on button "Save" at bounding box center [491, 77] width 18 height 11
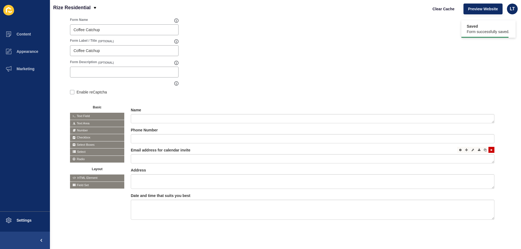
scroll to position [57, 0]
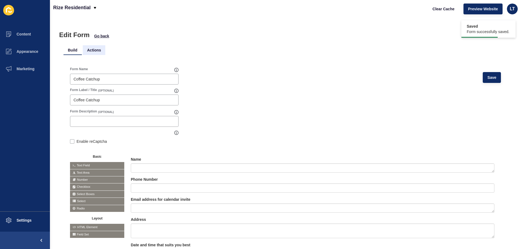
click at [95, 50] on li "Actions" at bounding box center [94, 50] width 23 height 10
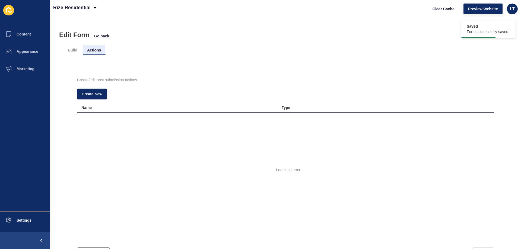
scroll to position [0, 0]
click at [94, 80] on p "Create/edit post submission actions" at bounding box center [285, 80] width 417 height 12
click at [73, 50] on li "Build" at bounding box center [72, 50] width 18 height 10
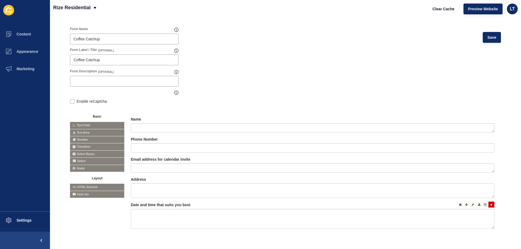
scroll to position [57, 0]
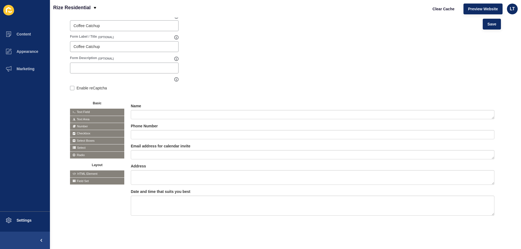
click at [184, 218] on div "Name Phone Number Email address for calendar invite Address" at bounding box center [312, 162] width 363 height 119
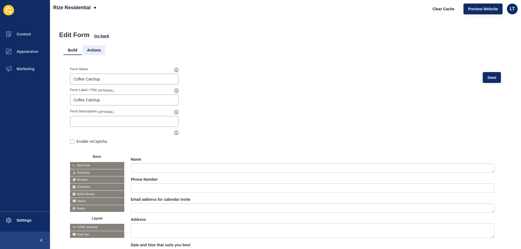
click at [97, 49] on li "Actions" at bounding box center [94, 50] width 23 height 10
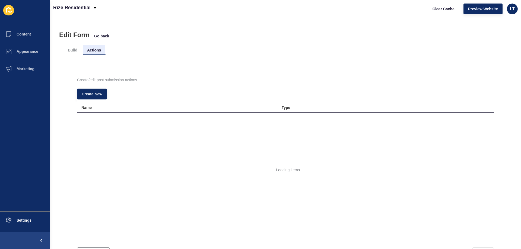
scroll to position [0, 0]
click at [96, 97] on span "Create New" at bounding box center [92, 93] width 21 height 5
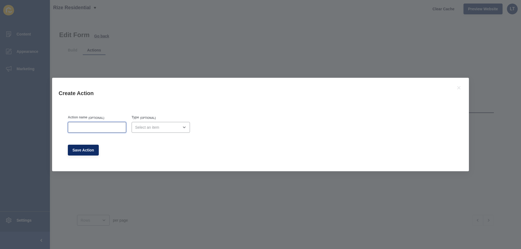
click at [89, 127] on input "Action name" at bounding box center [96, 127] width 51 height 5
type input "B"
click at [88, 127] on input "Book" at bounding box center [96, 127] width 51 height 5
drag, startPoint x: 88, startPoint y: 127, endPoint x: 54, endPoint y: 125, distance: 34.2
click at [54, 125] on div "Action name (OPTIONAL) Book It In Type (OPTIONAL) Save Action" at bounding box center [260, 138] width 417 height 65
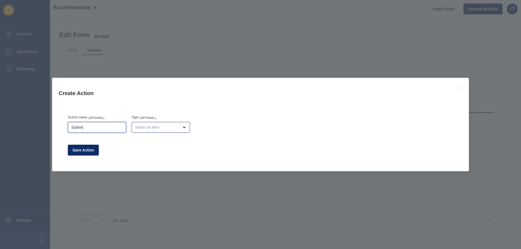
type input "Submit"
click at [162, 127] on div "open menu" at bounding box center [157, 127] width 44 height 5
click at [146, 166] on span "Success Message" at bounding box center [159, 164] width 48 height 5
type input "Success Message"
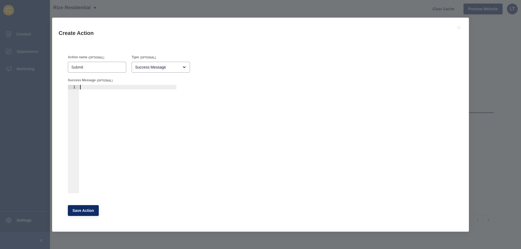
click at [83, 95] on div at bounding box center [127, 144] width 97 height 118
type textarea "Thank you for booking your Coffee catchup with me. I will be in contact shortly…"
click at [84, 211] on span "Save Action" at bounding box center [83, 210] width 22 height 5
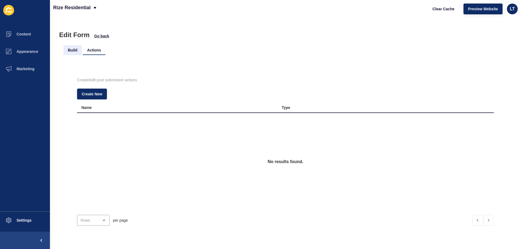
click at [70, 50] on li "Build" at bounding box center [72, 50] width 18 height 10
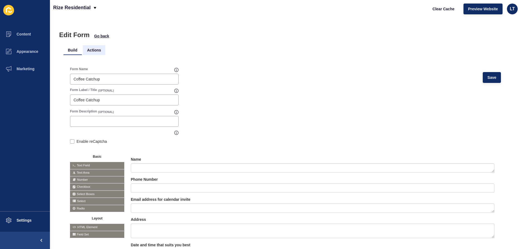
click at [96, 47] on li "Actions" at bounding box center [94, 50] width 23 height 10
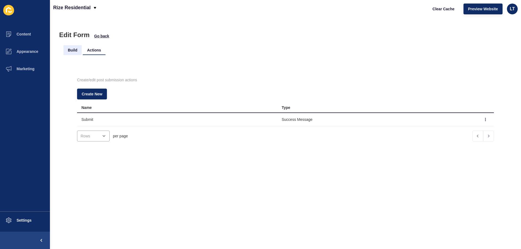
click at [71, 50] on li "Build" at bounding box center [72, 50] width 18 height 10
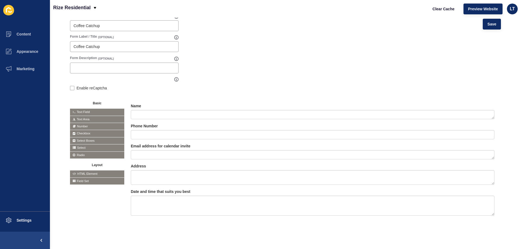
click at [187, 227] on div "Form Name Coffee Catchup Save Form Label / Title (OPTIONAL) Coffee Catchup Form…" at bounding box center [285, 121] width 444 height 229
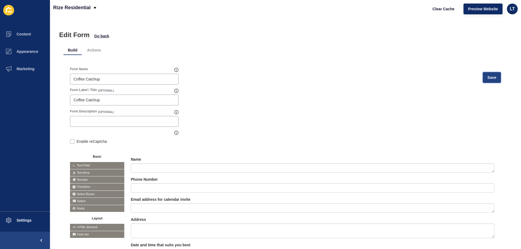
click at [491, 77] on span "Save" at bounding box center [491, 77] width 9 height 5
click at [97, 50] on li "Actions" at bounding box center [94, 50] width 23 height 10
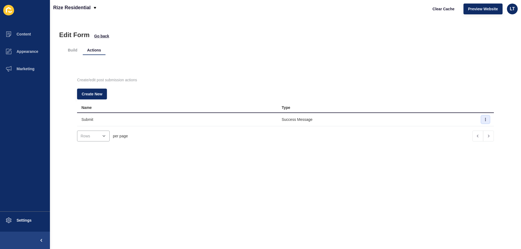
click at [484, 119] on icon "button" at bounding box center [485, 119] width 3 height 3
click at [239, 99] on div "Create New" at bounding box center [285, 94] width 417 height 11
click at [14, 37] on span at bounding box center [8, 33] width 17 height 17
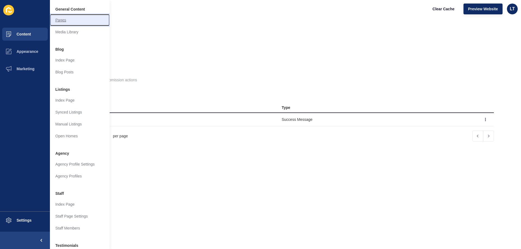
click at [67, 20] on link "Pages" at bounding box center [80, 20] width 60 height 12
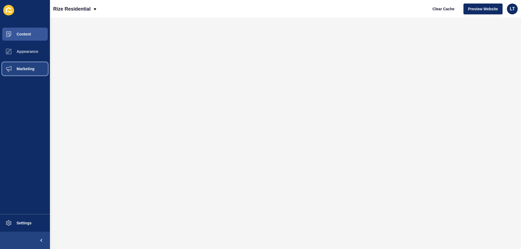
click at [29, 71] on span "Marketing" at bounding box center [16, 69] width 35 height 4
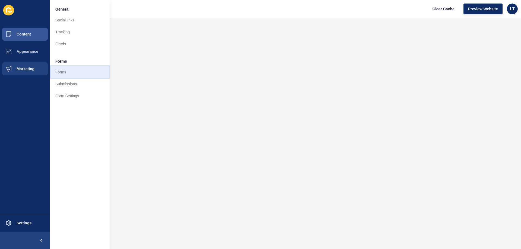
click at [66, 75] on link "Forms" at bounding box center [80, 72] width 60 height 12
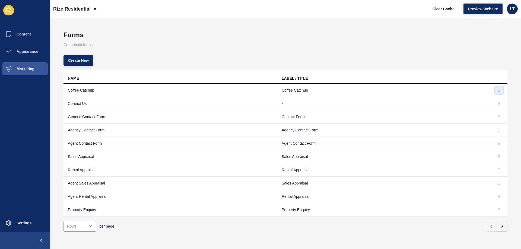
click at [498, 91] on button "button" at bounding box center [499, 91] width 8 height 8
click at [473, 102] on link "Edit" at bounding box center [480, 101] width 38 height 12
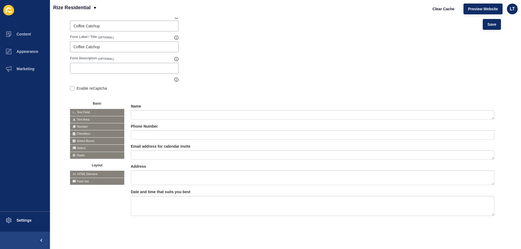
scroll to position [57, 0]
click at [165, 205] on textarea at bounding box center [312, 206] width 363 height 20
click at [167, 222] on div "Name Phone Number Email address for calendar invite Address" at bounding box center [312, 163] width 376 height 132
click at [167, 218] on div "Name Phone Number Email address for calendar invite Address" at bounding box center [312, 162] width 363 height 119
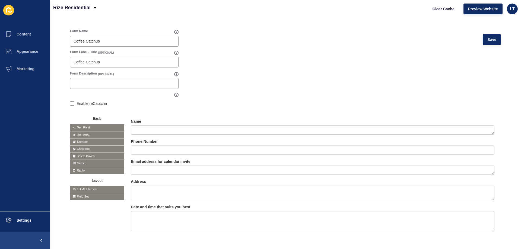
scroll to position [7, 0]
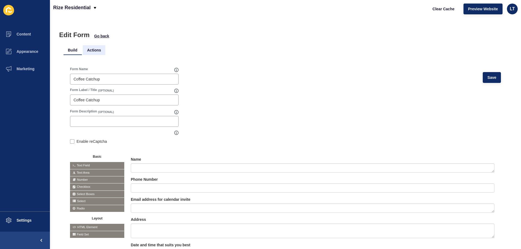
click at [93, 46] on li "Actions" at bounding box center [94, 50] width 23 height 10
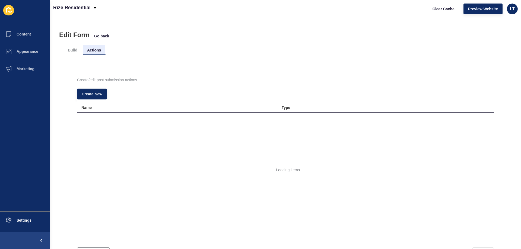
scroll to position [0, 0]
click at [74, 50] on li "Build" at bounding box center [72, 50] width 18 height 10
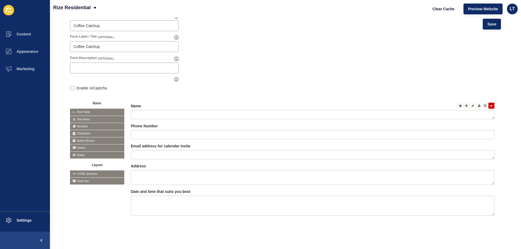
scroll to position [57, 0]
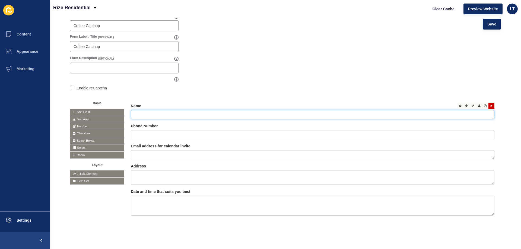
click at [171, 112] on textarea at bounding box center [312, 114] width 363 height 9
click at [457, 103] on div at bounding box center [460, 106] width 6 height 6
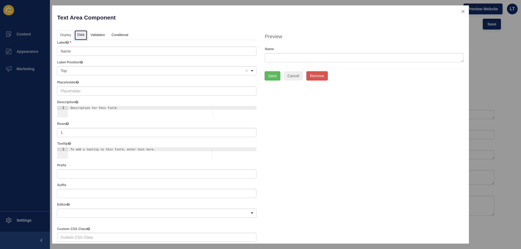
click at [82, 34] on link "Data" at bounding box center [81, 35] width 12 height 10
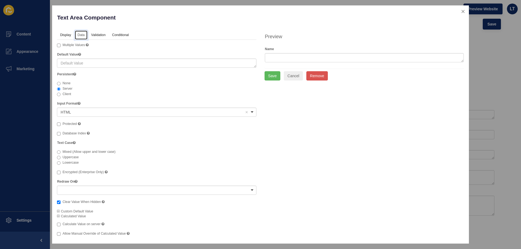
scroll to position [2, 0]
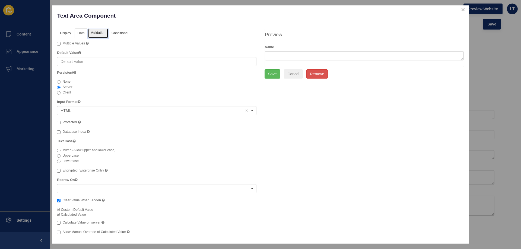
click at [96, 31] on link "Validation" at bounding box center [98, 33] width 20 height 10
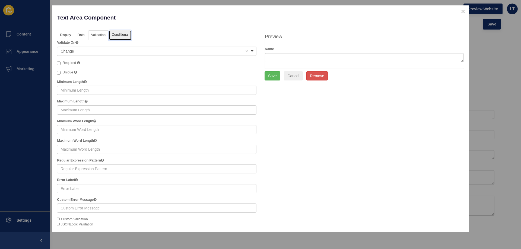
click at [120, 32] on link "Conditional" at bounding box center [120, 35] width 22 height 10
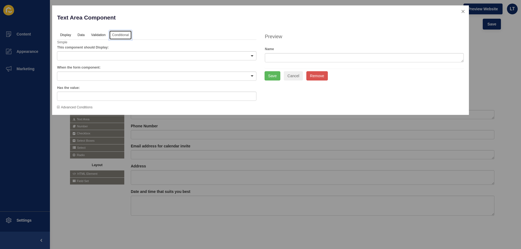
click at [114, 52] on div at bounding box center [156, 55] width 199 height 9
click at [143, 41] on div "Simple" at bounding box center [156, 42] width 199 height 5
click at [89, 77] on div at bounding box center [156, 76] width 199 height 9
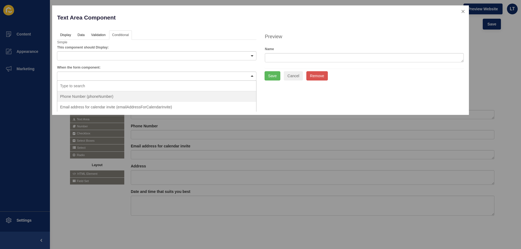
click at [135, 57] on div at bounding box center [156, 55] width 199 height 9
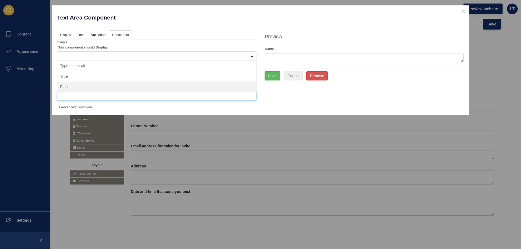
click at [73, 96] on input "text" at bounding box center [156, 96] width 199 height 9
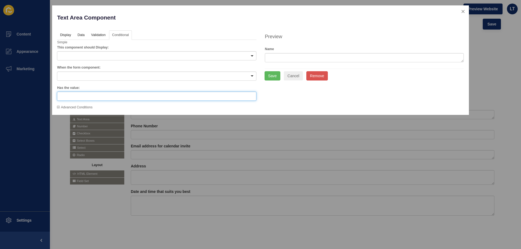
click at [70, 98] on input "text" at bounding box center [156, 96] width 199 height 9
click at [96, 36] on link "Validation" at bounding box center [98, 35] width 20 height 10
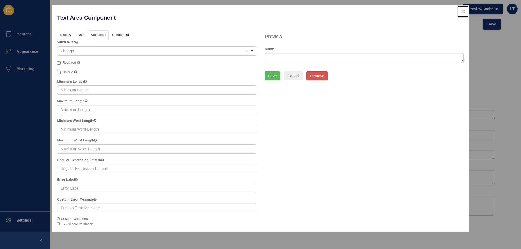
click at [465, 9] on button "close" at bounding box center [462, 11] width 11 height 11
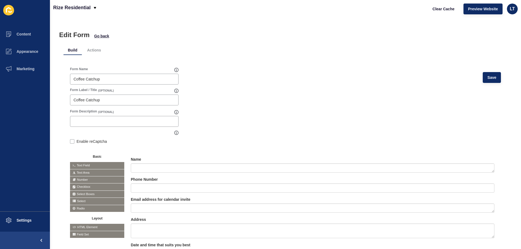
scroll to position [57, 0]
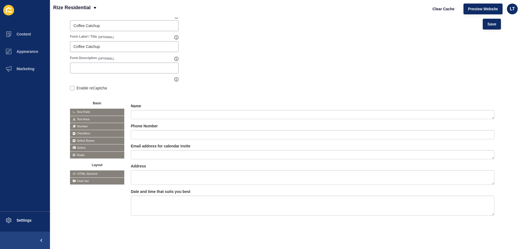
click at [198, 220] on div "Name Phone Number Email address for calendar invite Address" at bounding box center [312, 163] width 376 height 132
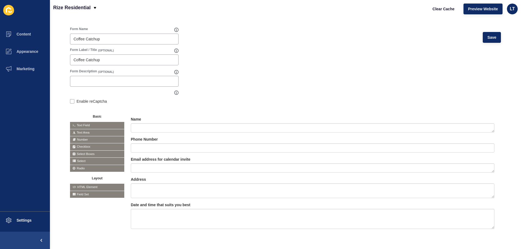
scroll to position [30, 0]
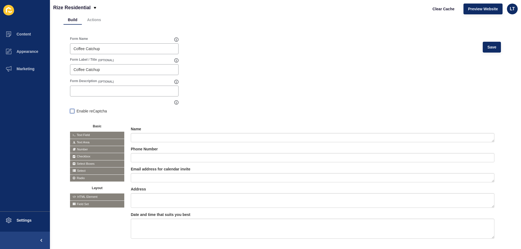
click at [72, 110] on label at bounding box center [72, 111] width 4 height 4
click at [72, 110] on input "Enable reCaptcha" at bounding box center [72, 112] width 4 height 4
click at [72, 110] on label at bounding box center [72, 111] width 4 height 4
click at [72, 110] on input "Enable reCaptcha" at bounding box center [72, 112] width 4 height 4
checkbox input "false"
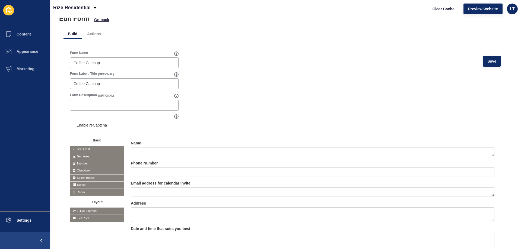
scroll to position [3, 0]
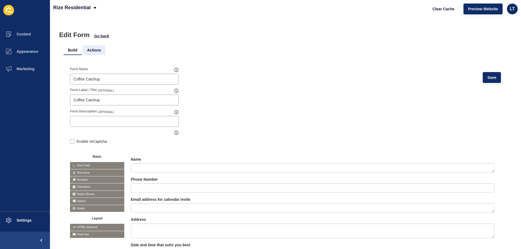
click at [95, 46] on li "Actions" at bounding box center [94, 50] width 23 height 10
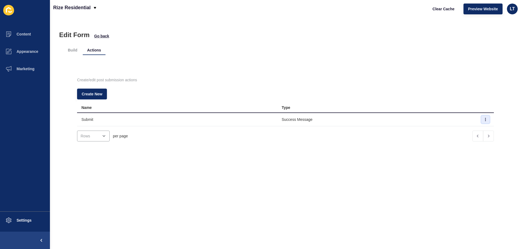
click at [481, 117] on button "button" at bounding box center [485, 120] width 8 height 8
click at [459, 129] on link "Edit" at bounding box center [462, 130] width 38 height 12
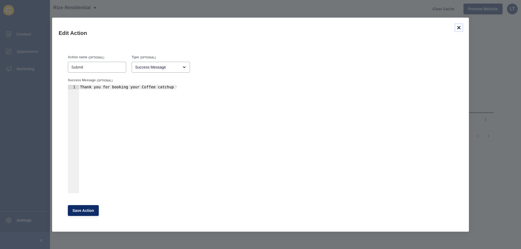
click at [459, 30] on icon at bounding box center [458, 27] width 7 height 7
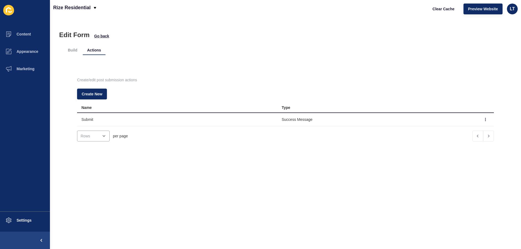
click at [178, 53] on ul "Build Actions" at bounding box center [285, 50] width 444 height 10
click at [481, 119] on button "button" at bounding box center [485, 120] width 8 height 8
click at [452, 131] on link "Edit" at bounding box center [462, 130] width 38 height 12
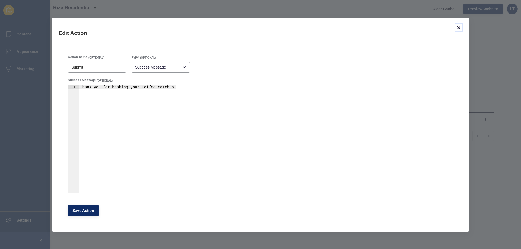
click at [457, 26] on icon at bounding box center [458, 27] width 3 height 3
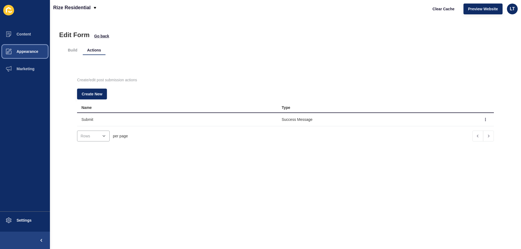
click at [24, 55] on button "Appearance" at bounding box center [25, 51] width 50 height 17
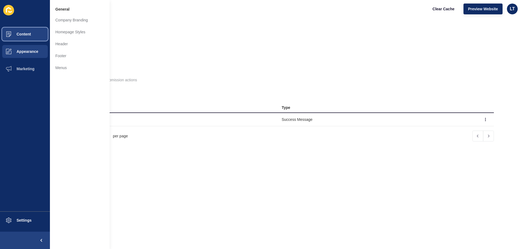
click at [22, 42] on button "Content" at bounding box center [25, 33] width 50 height 17
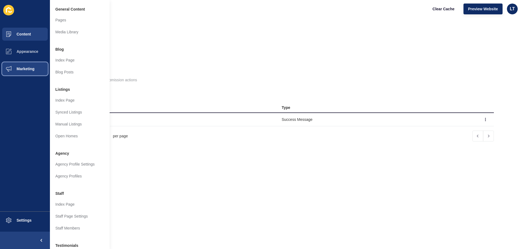
click at [28, 73] on button "Marketing" at bounding box center [25, 68] width 50 height 17
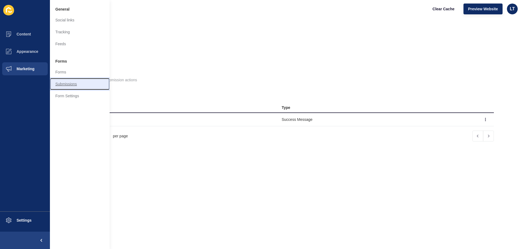
click at [65, 84] on link "Submissions" at bounding box center [80, 84] width 60 height 12
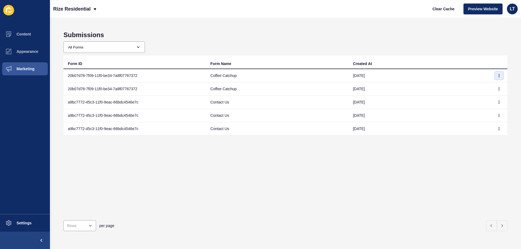
click at [496, 77] on button "button" at bounding box center [499, 76] width 8 height 8
click at [480, 86] on link "View" at bounding box center [480, 87] width 38 height 12
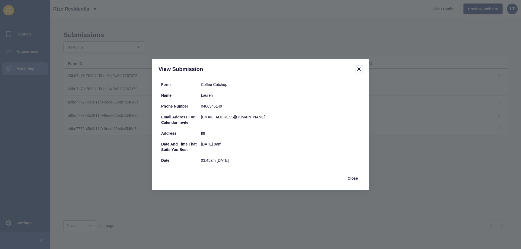
click at [361, 68] on icon at bounding box center [359, 69] width 7 height 7
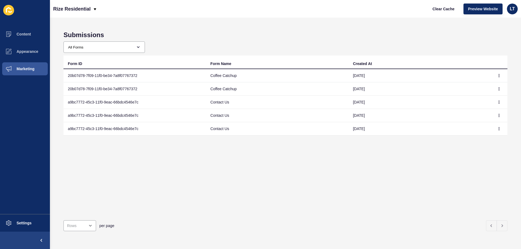
click at [344, 37] on h1 "Submissions" at bounding box center [285, 35] width 444 height 8
click at [26, 69] on span "Marketing" at bounding box center [16, 69] width 35 height 4
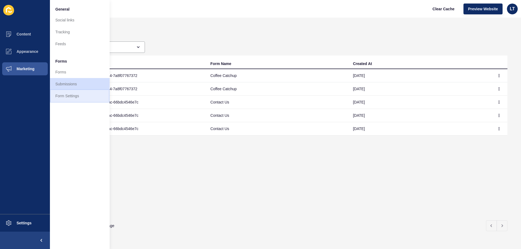
click at [60, 94] on link "Form Settings" at bounding box center [80, 96] width 60 height 12
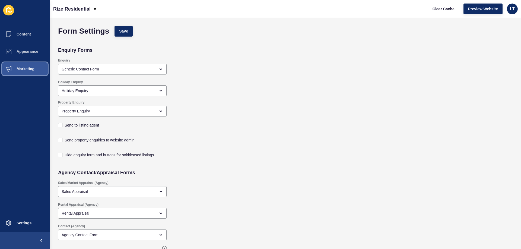
click at [20, 73] on button "Marketing" at bounding box center [25, 68] width 50 height 17
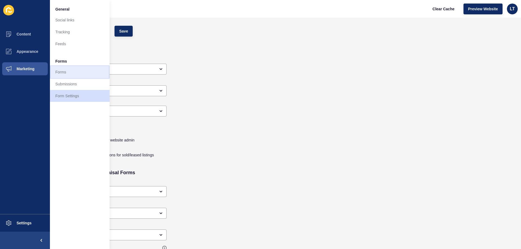
click at [81, 76] on link "Forms" at bounding box center [80, 72] width 60 height 12
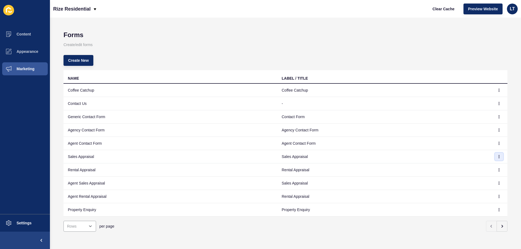
click at [497, 156] on icon "button" at bounding box center [498, 156] width 3 height 3
click at [484, 167] on link "Edit" at bounding box center [480, 168] width 38 height 12
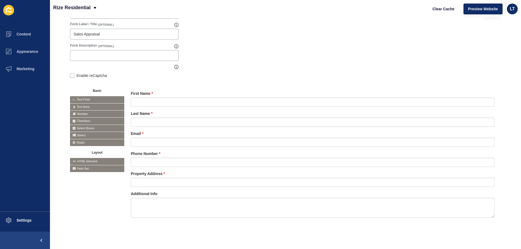
scroll to position [72, 0]
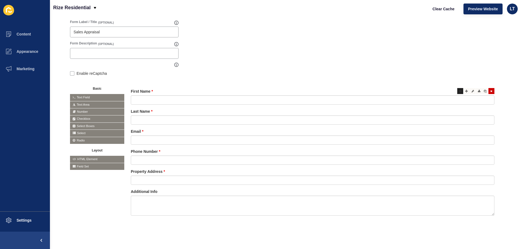
click at [457, 88] on div at bounding box center [460, 91] width 6 height 6
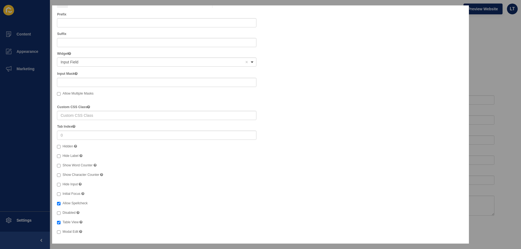
scroll to position [0, 0]
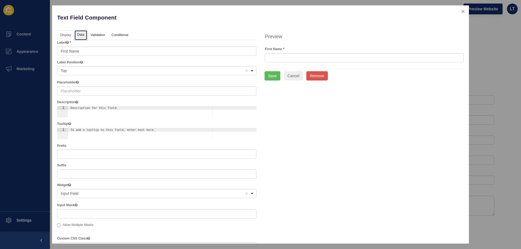
click at [80, 38] on link "Data" at bounding box center [81, 35] width 12 height 10
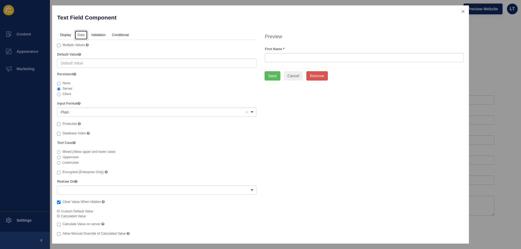
scroll to position [2, 0]
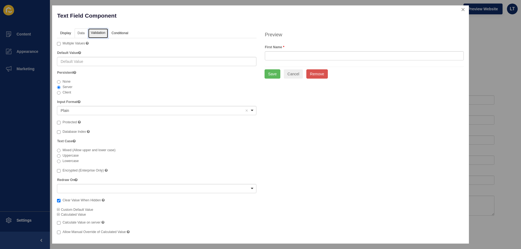
click at [103, 31] on link "Validation" at bounding box center [98, 33] width 20 height 10
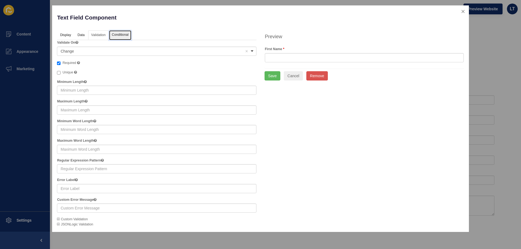
click at [121, 34] on link "Conditional" at bounding box center [120, 35] width 22 height 10
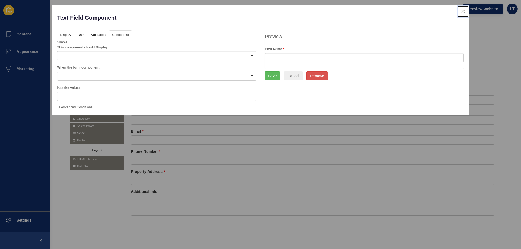
click at [463, 12] on button "close" at bounding box center [462, 11] width 11 height 11
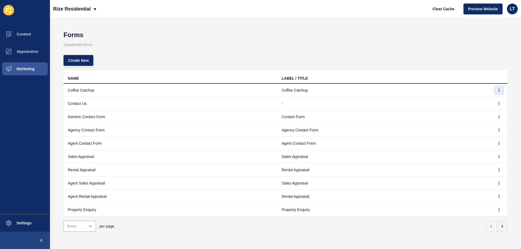
click at [499, 90] on icon "button" at bounding box center [499, 90] width 0 height 3
click at [473, 101] on link "Edit" at bounding box center [480, 101] width 38 height 12
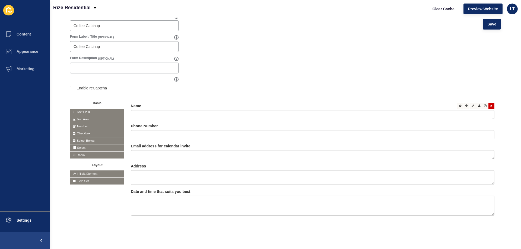
scroll to position [57, 0]
click at [458, 104] on div at bounding box center [460, 106] width 6 height 6
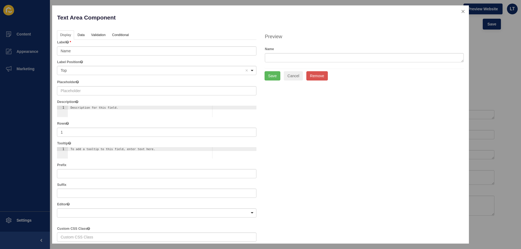
click at [108, 33] on li "Validation" at bounding box center [98, 35] width 21 height 10
click at [103, 33] on link "Validation" at bounding box center [98, 35] width 20 height 10
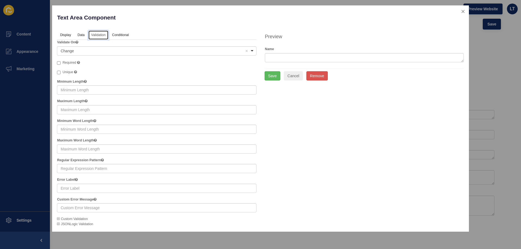
click at [82, 52] on div "Change Remove item" at bounding box center [152, 50] width 184 height 5
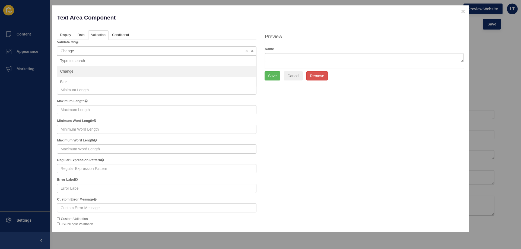
click at [151, 36] on ul "Display Data Validation API Conditional Logic Layout" at bounding box center [156, 35] width 199 height 10
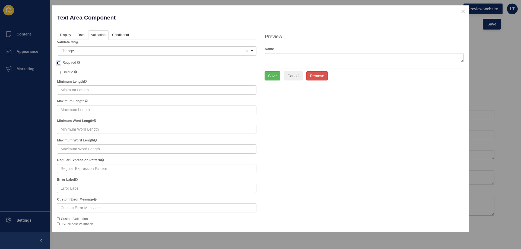
click at [60, 63] on input "Required" at bounding box center [59, 63] width 4 height 4
checkbox input "true"
click at [275, 75] on button "Save" at bounding box center [272, 75] width 16 height 9
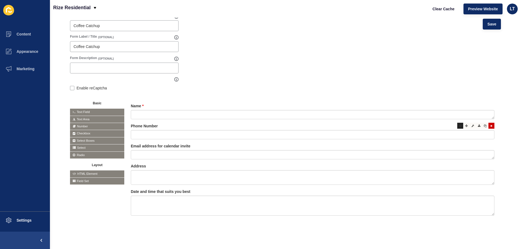
click at [457, 123] on div at bounding box center [460, 126] width 6 height 6
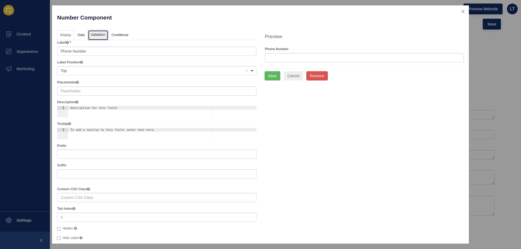
click at [100, 35] on link "Validation" at bounding box center [98, 35] width 20 height 10
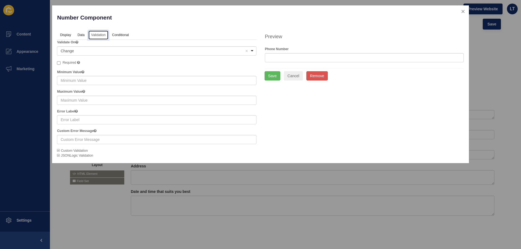
click at [78, 51] on div "Change Remove item" at bounding box center [152, 50] width 184 height 5
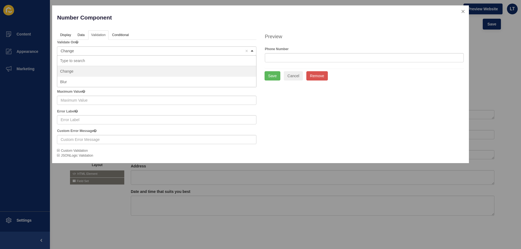
click at [168, 34] on ul "Display Data Validation API Conditional Logic Layout" at bounding box center [156, 35] width 199 height 10
click at [55, 63] on div "Display Data Validation API Conditional Logic Layout Label Phone Number Label P…" at bounding box center [156, 94] width 207 height 128
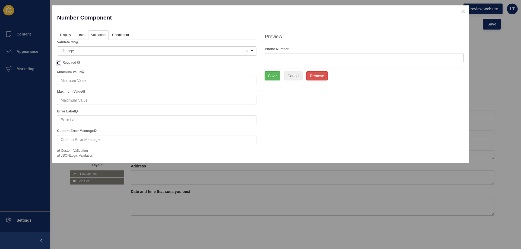
click at [59, 62] on input "Required" at bounding box center [59, 63] width 4 height 4
checkbox input "true"
click at [267, 73] on button "Save" at bounding box center [272, 75] width 16 height 9
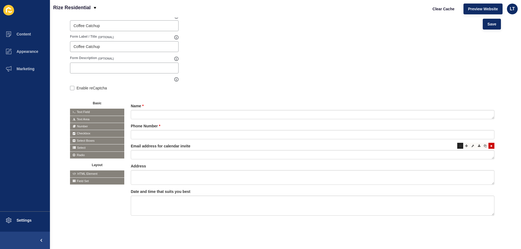
click at [457, 143] on div at bounding box center [460, 146] width 6 height 6
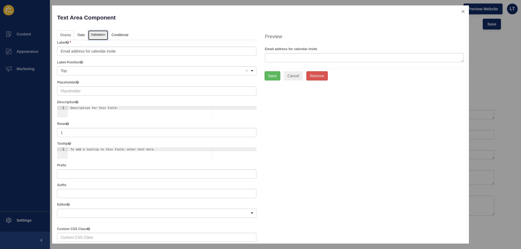
click at [98, 38] on link "Validation" at bounding box center [98, 35] width 20 height 10
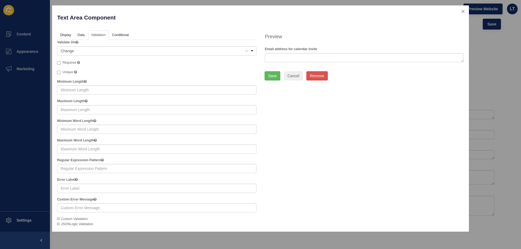
click at [67, 61] on span "Required" at bounding box center [69, 63] width 14 height 4
click at [60, 61] on input "Required" at bounding box center [59, 63] width 4 height 4
checkbox input "true"
click at [271, 76] on button "Save" at bounding box center [272, 75] width 16 height 9
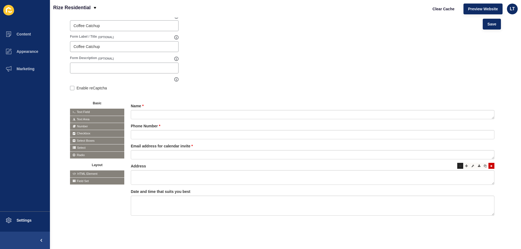
click at [459, 165] on icon at bounding box center [460, 166] width 2 height 3
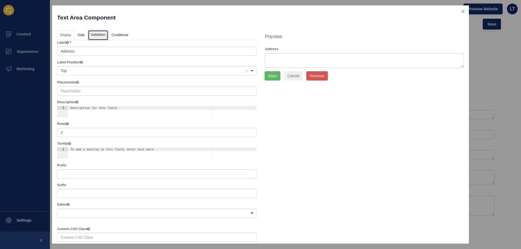
click at [98, 37] on link "Validation" at bounding box center [98, 35] width 20 height 10
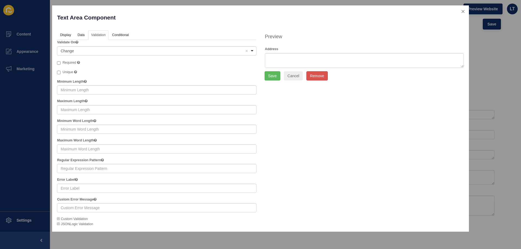
click at [69, 62] on span "Required" at bounding box center [69, 63] width 14 height 4
click at [60, 62] on input "Required" at bounding box center [59, 63] width 4 height 4
checkbox input "true"
drag, startPoint x: 275, startPoint y: 75, endPoint x: 317, endPoint y: 98, distance: 48.3
click at [275, 75] on button "Save" at bounding box center [272, 75] width 16 height 9
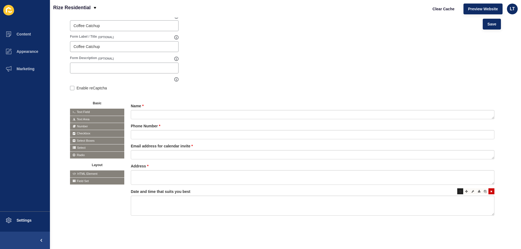
click at [459, 190] on icon at bounding box center [460, 191] width 2 height 3
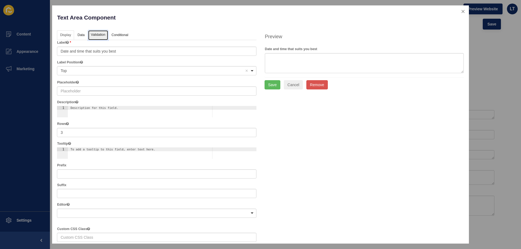
click at [90, 37] on link "Validation" at bounding box center [98, 35] width 20 height 10
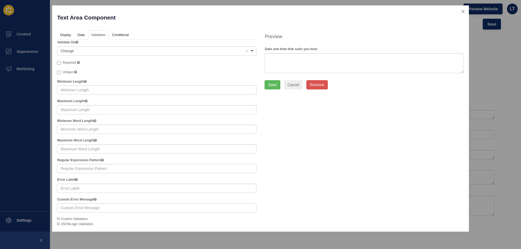
click at [70, 62] on span "Required" at bounding box center [69, 63] width 14 height 4
click at [60, 62] on input "Required A required field must be filled in before the form can be submitted." at bounding box center [59, 63] width 4 height 4
checkbox input "true"
click at [271, 86] on button "Save" at bounding box center [272, 84] width 16 height 9
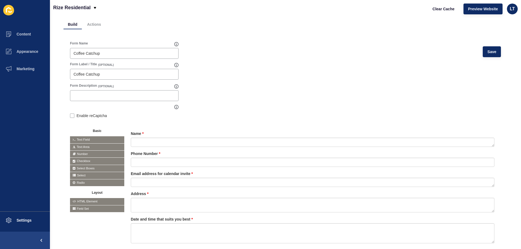
scroll to position [0, 0]
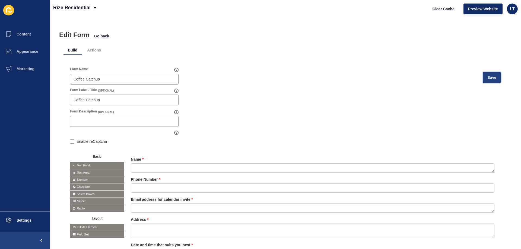
click at [489, 81] on button "Save" at bounding box center [491, 77] width 18 height 11
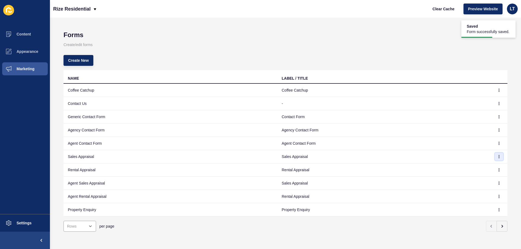
click at [497, 156] on icon "button" at bounding box center [498, 156] width 3 height 3
click at [477, 166] on link "Edit" at bounding box center [480, 168] width 38 height 12
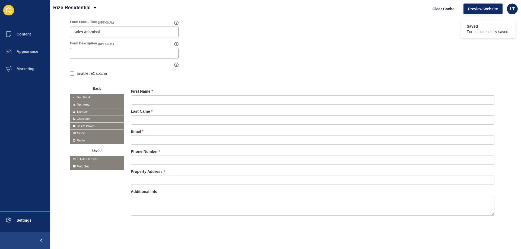
scroll to position [31, 0]
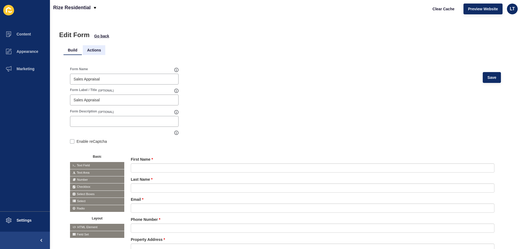
click at [93, 49] on li "Actions" at bounding box center [94, 50] width 23 height 10
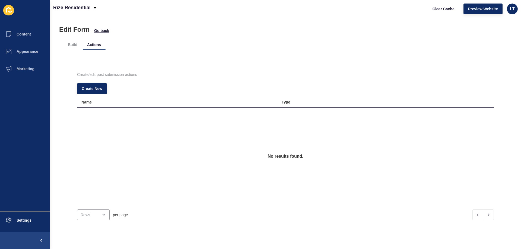
scroll to position [0, 0]
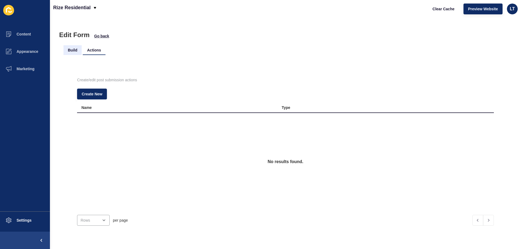
click at [73, 50] on li "Build" at bounding box center [72, 50] width 18 height 10
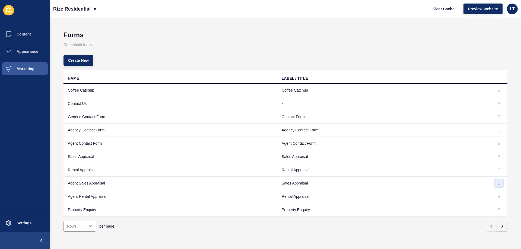
click at [497, 182] on icon "button" at bounding box center [498, 183] width 3 height 3
click at [473, 194] on link "Edit" at bounding box center [480, 194] width 38 height 12
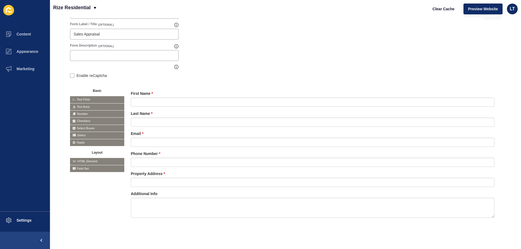
scroll to position [72, 0]
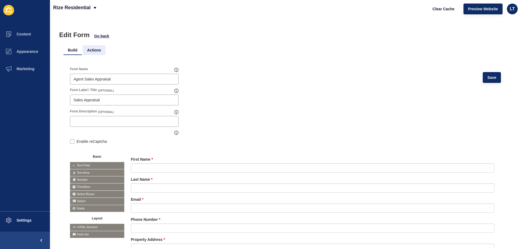
click at [97, 50] on li "Actions" at bounding box center [94, 50] width 23 height 10
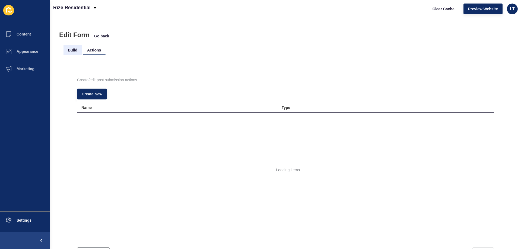
scroll to position [0, 0]
click at [98, 36] on span "Go back" at bounding box center [101, 35] width 15 height 5
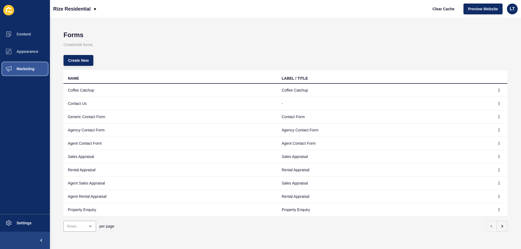
click at [31, 69] on span "Marketing" at bounding box center [16, 69] width 35 height 4
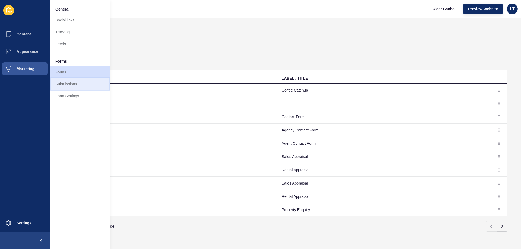
click at [66, 86] on link "Submissions" at bounding box center [80, 84] width 60 height 12
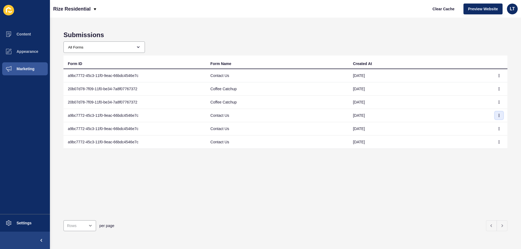
click at [499, 116] on icon "button" at bounding box center [499, 115] width 0 height 3
click at [475, 128] on link "View" at bounding box center [480, 126] width 38 height 12
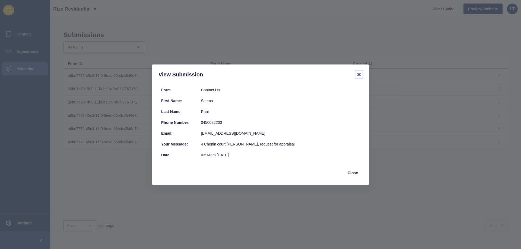
click at [362, 74] on icon at bounding box center [359, 74] width 7 height 7
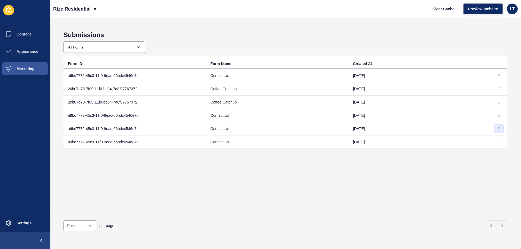
click at [497, 128] on icon "button" at bounding box center [498, 128] width 3 height 3
click at [474, 138] on link "View" at bounding box center [480, 140] width 38 height 12
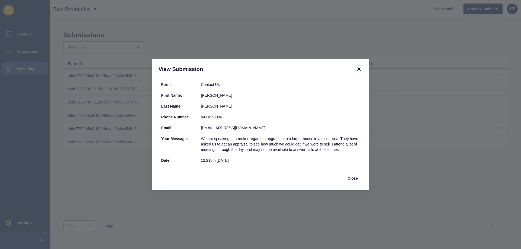
click at [360, 68] on icon at bounding box center [358, 69] width 3 height 3
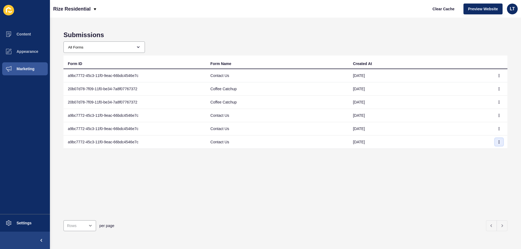
click at [496, 143] on button "button" at bounding box center [499, 142] width 8 height 8
click at [466, 152] on link "View" at bounding box center [480, 153] width 38 height 12
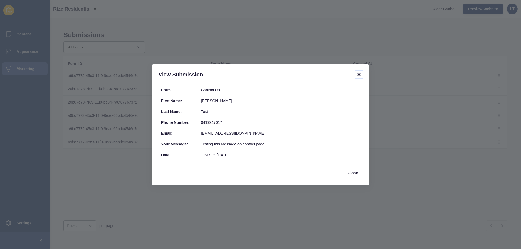
click at [359, 74] on icon at bounding box center [359, 74] width 7 height 7
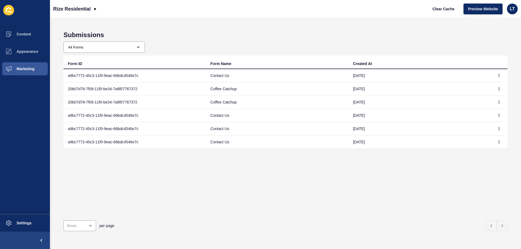
click at [168, 171] on div "Form ID Form Name Created At a9bc7772-45c3-11f0-9eac-66bdc4546e7c Contact Us 22…" at bounding box center [285, 136] width 444 height 161
click at [18, 49] on span "Appearance" at bounding box center [18, 51] width 39 height 4
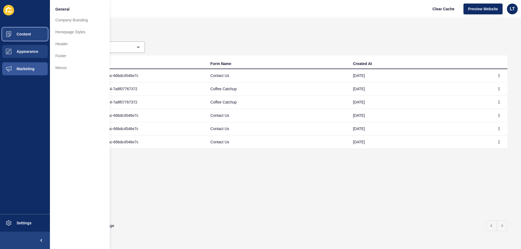
click at [17, 36] on span "Content" at bounding box center [15, 34] width 32 height 4
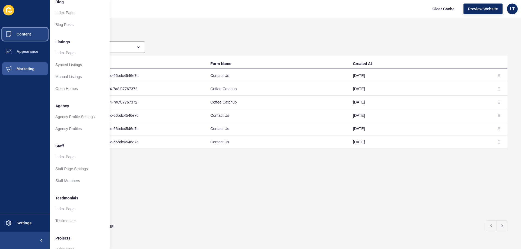
scroll to position [27, 0]
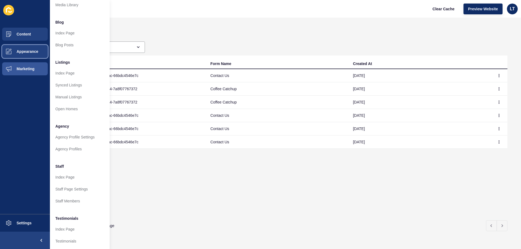
click at [22, 53] on span "Appearance" at bounding box center [18, 51] width 39 height 4
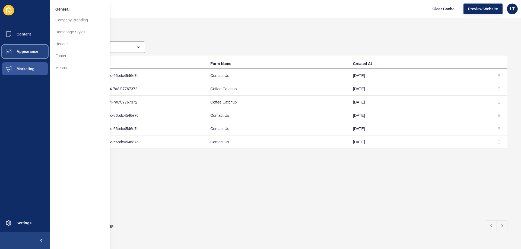
scroll to position [0, 0]
click at [26, 67] on span "Marketing" at bounding box center [16, 69] width 35 height 4
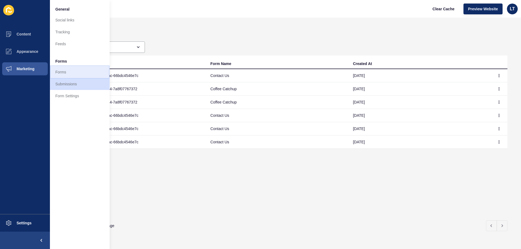
click at [63, 75] on link "Forms" at bounding box center [80, 72] width 60 height 12
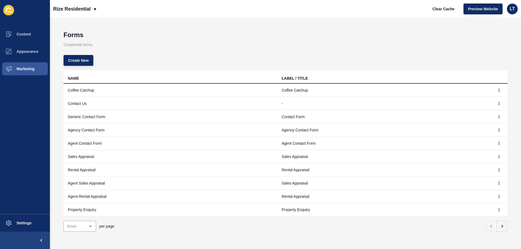
scroll to position [5, 0]
click at [495, 100] on button "button" at bounding box center [499, 103] width 8 height 8
click at [479, 110] on link "Edit" at bounding box center [480, 110] width 38 height 12
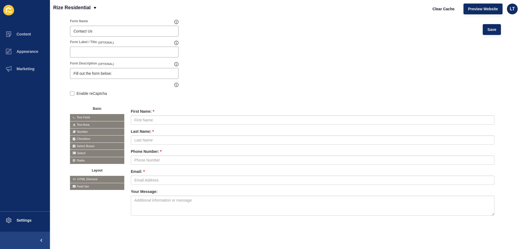
scroll to position [52, 0]
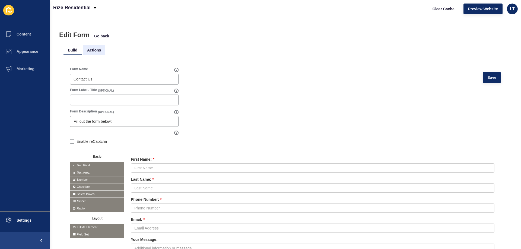
click at [90, 49] on li "Actions" at bounding box center [94, 50] width 23 height 10
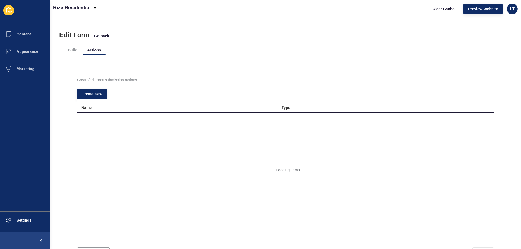
scroll to position [0, 0]
click at [484, 119] on icon "button" at bounding box center [485, 119] width 3 height 3
click at [453, 129] on link "Edit" at bounding box center [462, 130] width 38 height 12
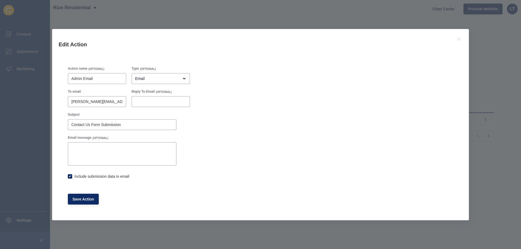
checkbox input "true"
click at [457, 38] on icon at bounding box center [458, 39] width 7 height 7
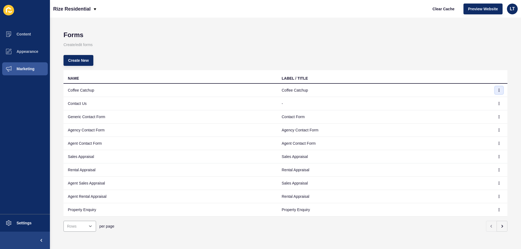
click at [497, 91] on icon "button" at bounding box center [498, 90] width 3 height 3
click at [478, 100] on link "Edit" at bounding box center [480, 101] width 38 height 12
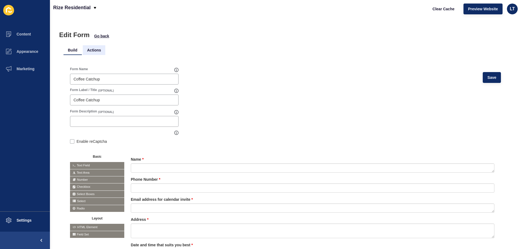
click at [94, 52] on li "Actions" at bounding box center [94, 50] width 23 height 10
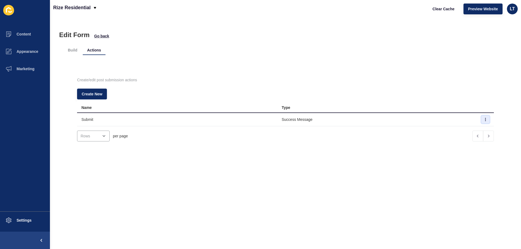
click at [485, 119] on icon "button" at bounding box center [485, 119] width 0 height 3
click at [463, 132] on link "Edit" at bounding box center [462, 130] width 38 height 12
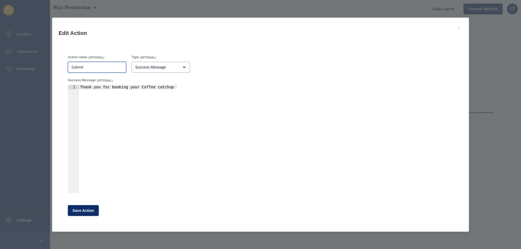
click at [94, 66] on input "Submit" at bounding box center [96, 67] width 51 height 5
click at [156, 68] on div "Success Message" at bounding box center [157, 67] width 44 height 5
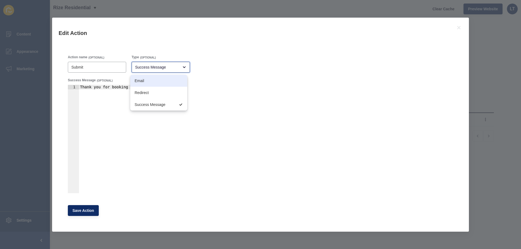
click at [152, 79] on span "Email" at bounding box center [159, 80] width 48 height 5
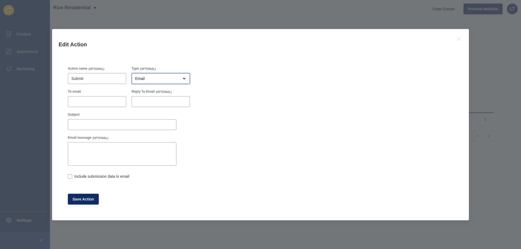
click at [182, 78] on icon "open menu" at bounding box center [184, 78] width 4 height 4
click at [146, 116] on span "Success Message" at bounding box center [159, 115] width 48 height 5
type input "Success Message"
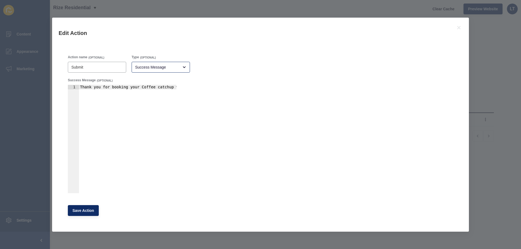
type textarea "Thank you for booking your Coffee catchup with me. I will be in contact shortly…"
drag, startPoint x: 175, startPoint y: 87, endPoint x: 121, endPoint y: 87, distance: 54.2
click at [121, 87] on div "Thank you for booking your Coffee catchup with me. I will be in contact shortly…" at bounding box center [157, 142] width 211 height 114
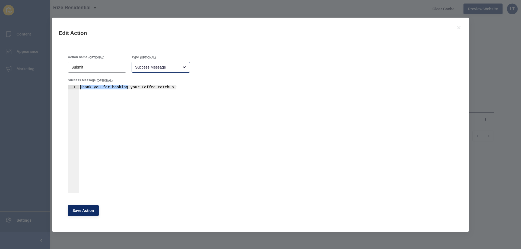
drag, startPoint x: 99, startPoint y: 88, endPoint x: 48, endPoint y: 87, distance: 51.0
click at [48, 87] on div "Edit Action Action name (OPTIONAL) Submit Type (OPTIONAL) Success Message Succe…" at bounding box center [260, 124] width 521 height 249
click at [84, 88] on div "Thank you for booking your Coffee catchup with me. I will be in contact shortly…" at bounding box center [127, 139] width 97 height 108
drag, startPoint x: 79, startPoint y: 88, endPoint x: 184, endPoint y: 88, distance: 104.1
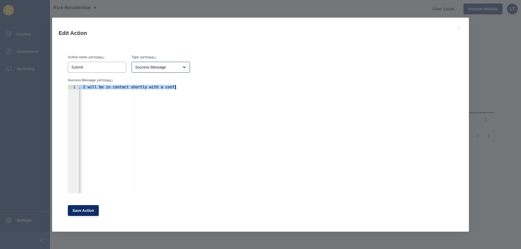
click at [184, 88] on div "Success Message (OPTIONAL) Thank you for booking your Coffee catchup with me. I…" at bounding box center [128, 135] width 127 height 121
click at [218, 94] on div "Action name (OPTIONAL) Submit Type (OPTIONAL) Success Message Success Message (…" at bounding box center [260, 135] width 391 height 167
click at [84, 213] on span "Save Action" at bounding box center [83, 210] width 22 height 5
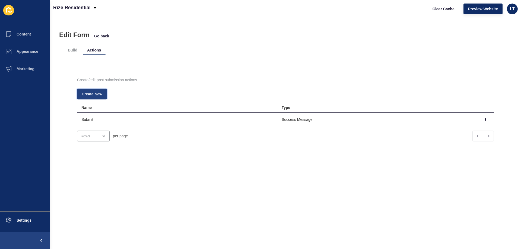
click at [89, 94] on span "Create New" at bounding box center [92, 93] width 21 height 5
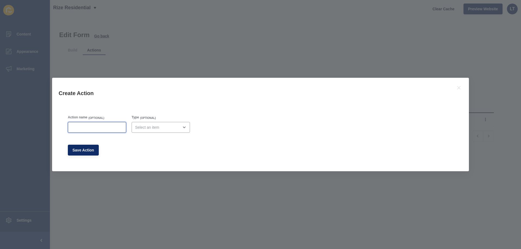
click at [104, 127] on input "Action name" at bounding box center [96, 127] width 51 height 5
click at [161, 125] on div "open menu" at bounding box center [157, 127] width 44 height 5
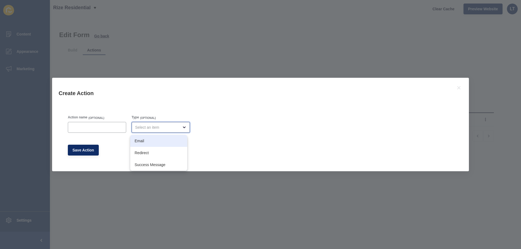
click at [146, 143] on span "Email" at bounding box center [159, 140] width 48 height 5
type input "Email"
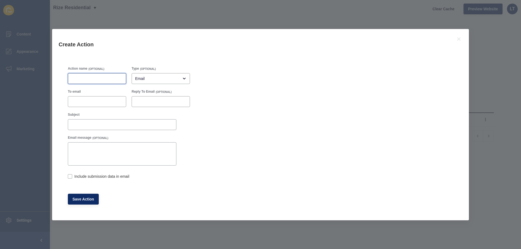
click at [92, 77] on input "Action name" at bounding box center [96, 78] width 51 height 5
type input "Email"
click at [98, 101] on input "To email" at bounding box center [96, 101] width 51 height 5
type input "denis@rizeresidential.com.au"
drag, startPoint x: 73, startPoint y: 103, endPoint x: 108, endPoint y: 102, distance: 35.0
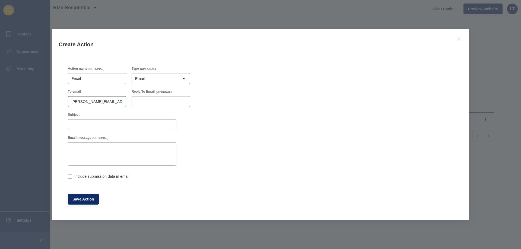
click at [108, 102] on div "denis@rizeresidential.com.au" at bounding box center [97, 101] width 58 height 11
drag, startPoint x: 71, startPoint y: 101, endPoint x: 82, endPoint y: 100, distance: 10.6
click at [107, 101] on div "denis@rizeresidential.com.au" at bounding box center [97, 101] width 58 height 11
drag, startPoint x: 72, startPoint y: 101, endPoint x: 126, endPoint y: 102, distance: 53.7
click at [126, 102] on div "To email denis@rizeresidential.com.au" at bounding box center [97, 98] width 64 height 23
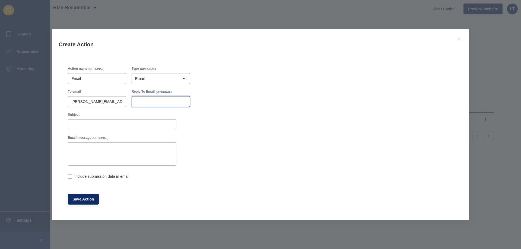
click at [160, 103] on input "Reply To Email" at bounding box center [160, 101] width 51 height 5
paste input "denis@rizeresidential.com.au"
type input "denis@rizeresidential.com.au"
click at [116, 124] on input "Subject" at bounding box center [121, 124] width 101 height 5
type input "Coffee Date Booking"
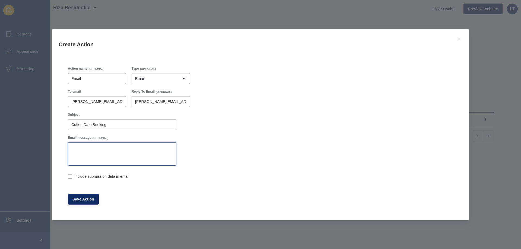
click at [98, 157] on textarea "Email message" at bounding box center [122, 154] width 107 height 22
click at [68, 176] on label at bounding box center [70, 176] width 4 height 4
click at [68, 176] on input "Include submission data in email" at bounding box center [70, 177] width 4 height 4
checkbox input "true"
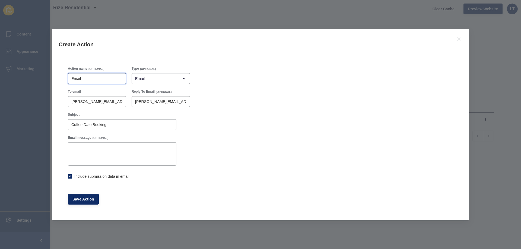
click at [87, 76] on input "Email" at bounding box center [96, 78] width 51 height 5
type input "Email [PERSON_NAME]"
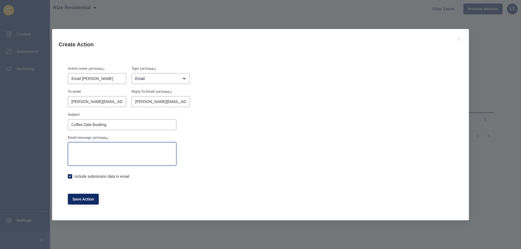
click at [101, 146] on textarea "Email message" at bounding box center [122, 154] width 107 height 22
click at [82, 198] on span "Save Action" at bounding box center [83, 199] width 22 height 5
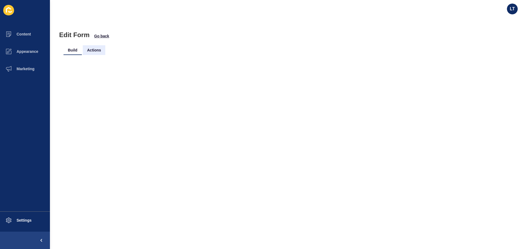
click at [93, 50] on li "Actions" at bounding box center [94, 50] width 23 height 10
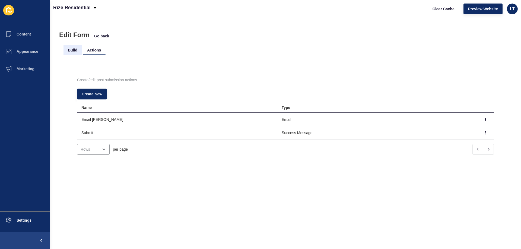
click at [72, 48] on li "Build" at bounding box center [72, 50] width 18 height 10
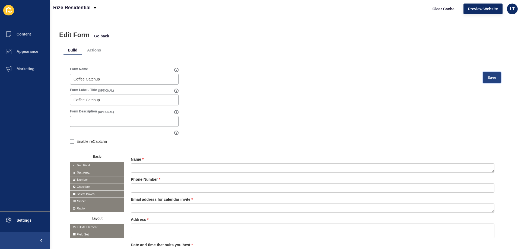
click at [487, 76] on span "Save" at bounding box center [491, 77] width 9 height 5
click at [23, 34] on span "Content" at bounding box center [15, 34] width 32 height 4
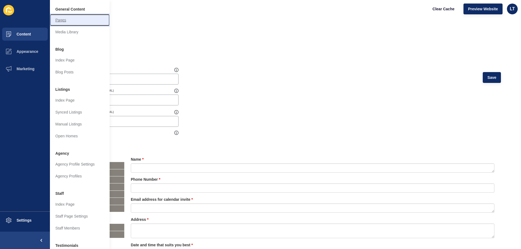
click at [62, 22] on link "Pages" at bounding box center [80, 20] width 60 height 12
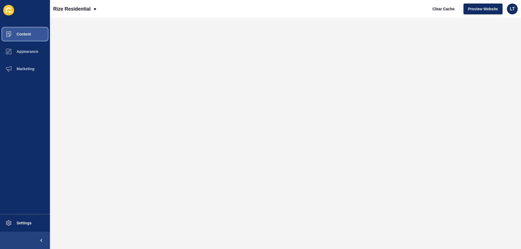
click at [30, 33] on span "Content" at bounding box center [15, 34] width 32 height 4
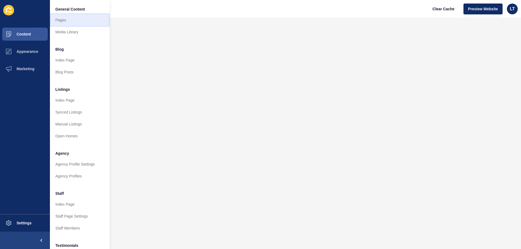
click at [68, 19] on link "Pages" at bounding box center [80, 20] width 60 height 12
